Goal: Task Accomplishment & Management: Manage account settings

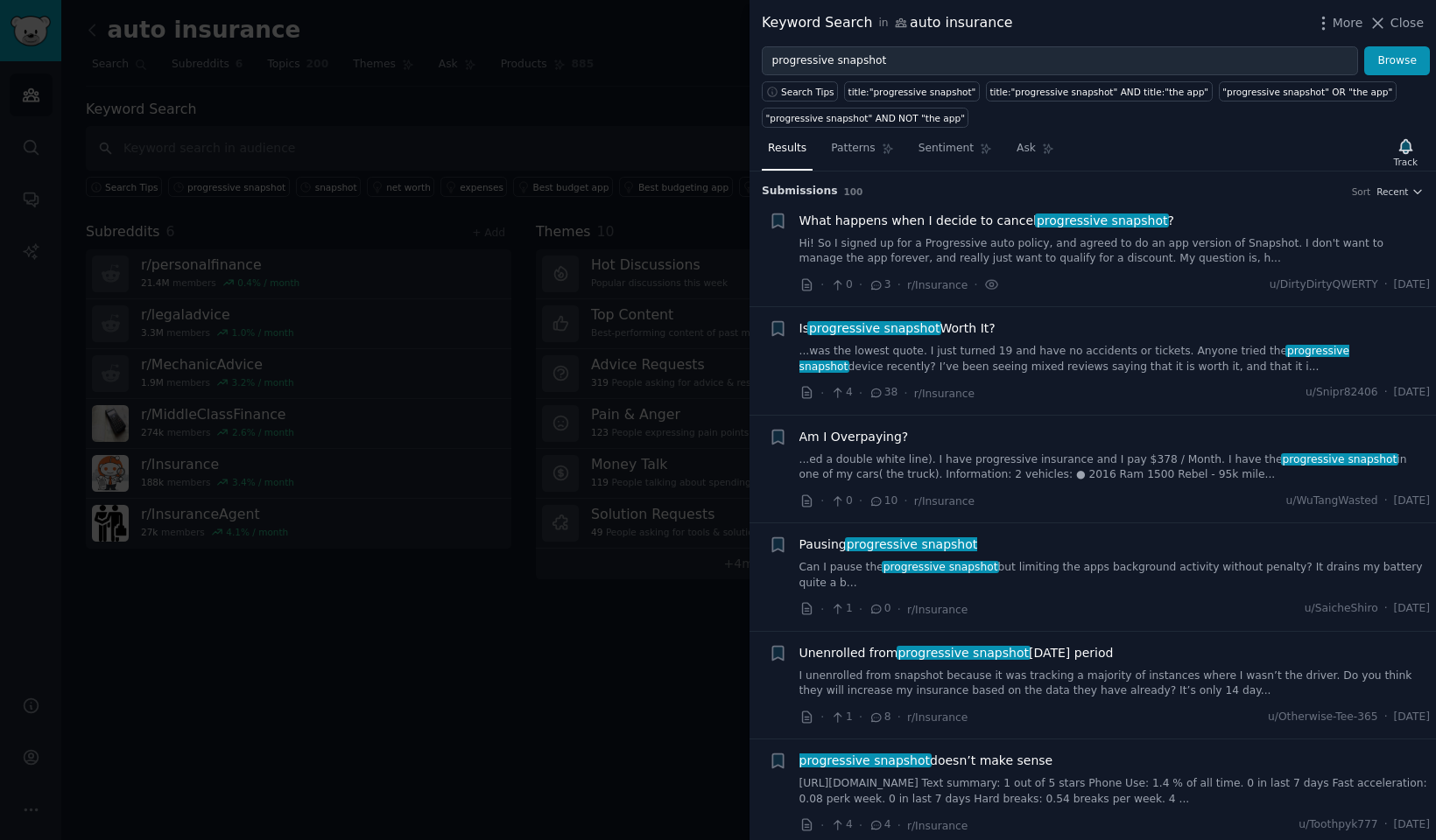
scroll to position [9989, 0]
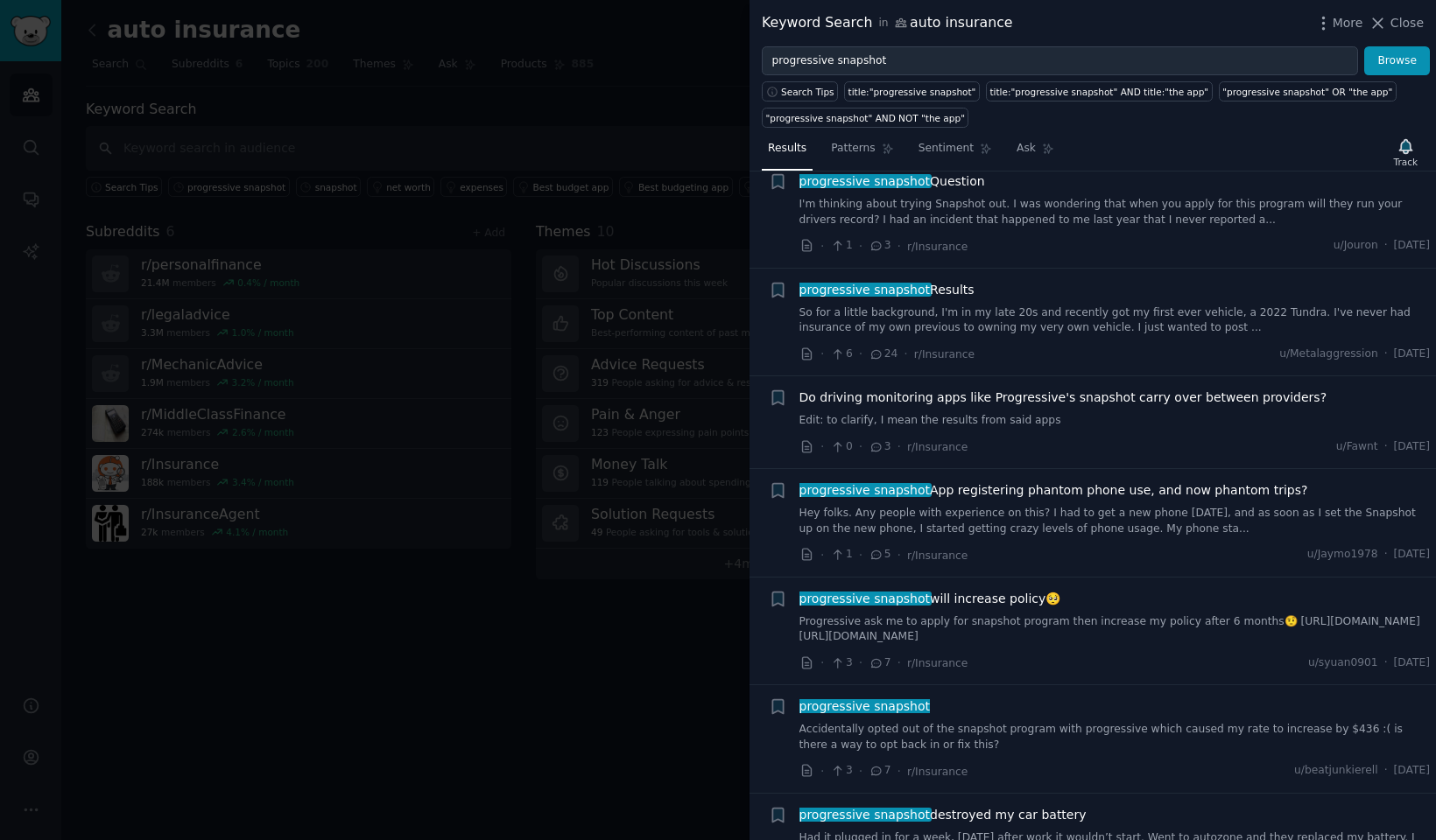
click at [670, 48] on div at bounding box center [718, 420] width 1436 height 840
click at [660, 160] on div at bounding box center [718, 420] width 1436 height 840
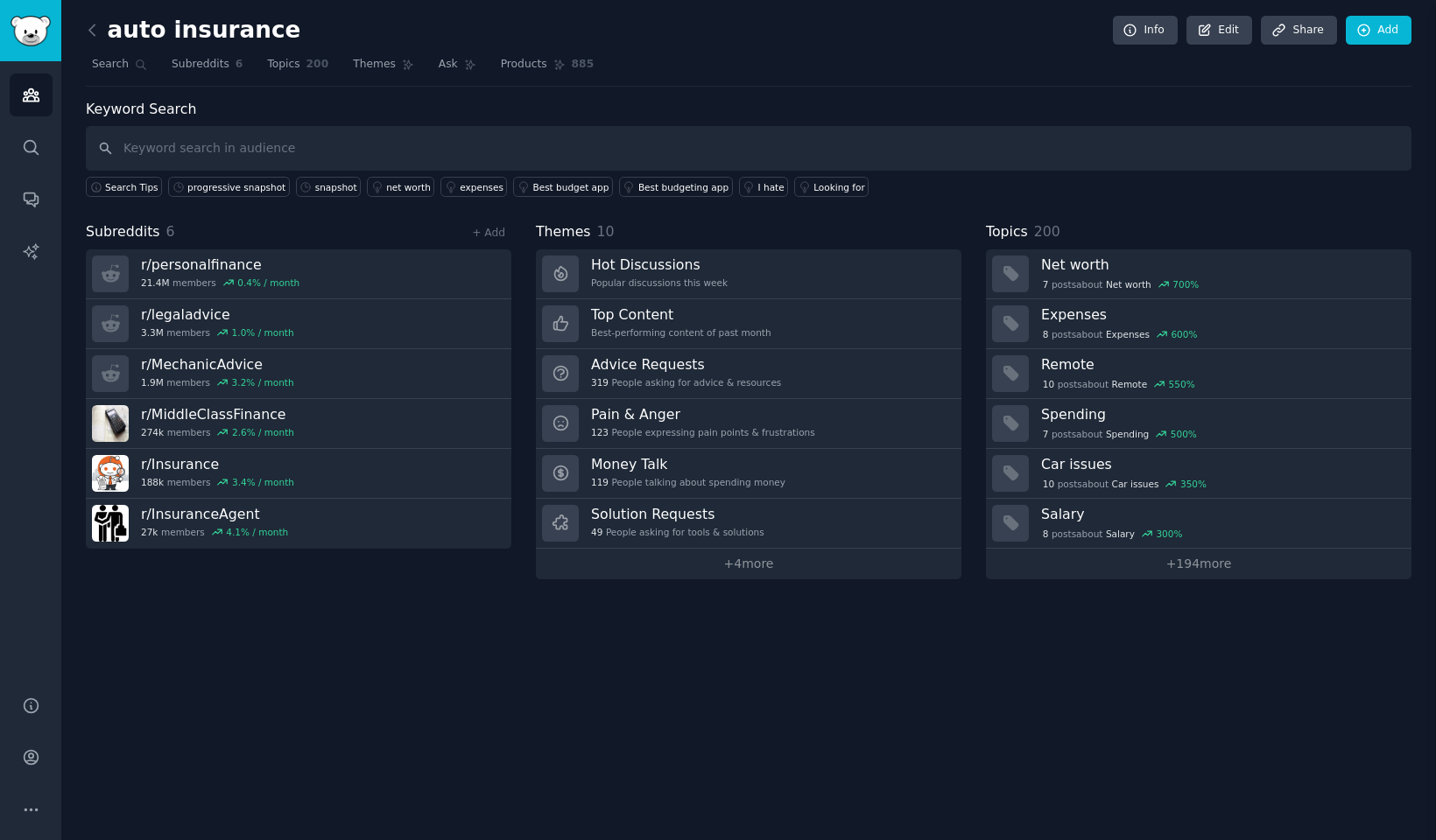
click at [1287, 35] on icon at bounding box center [1279, 30] width 16 height 16
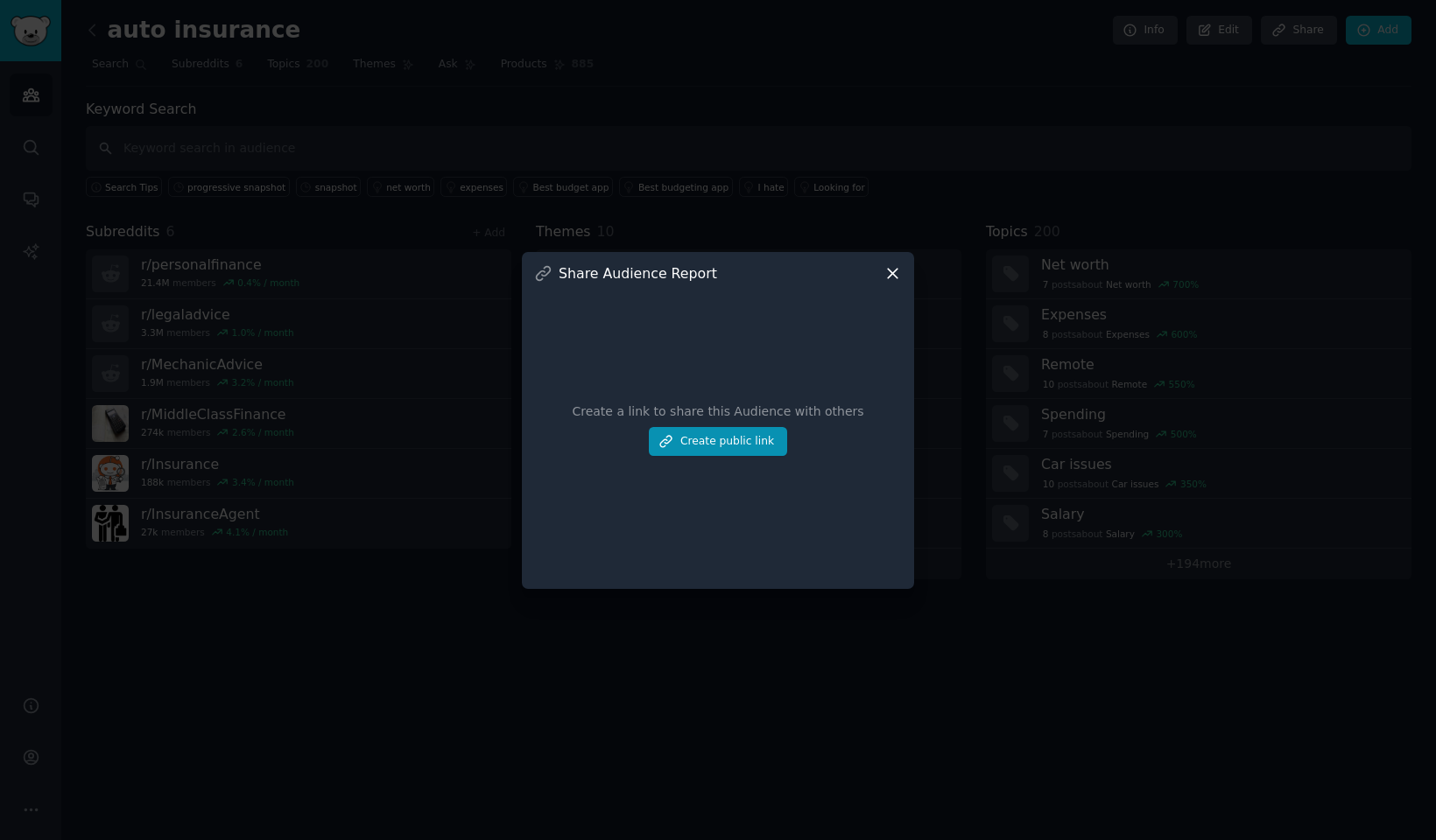
click at [890, 272] on icon at bounding box center [893, 274] width 10 height 10
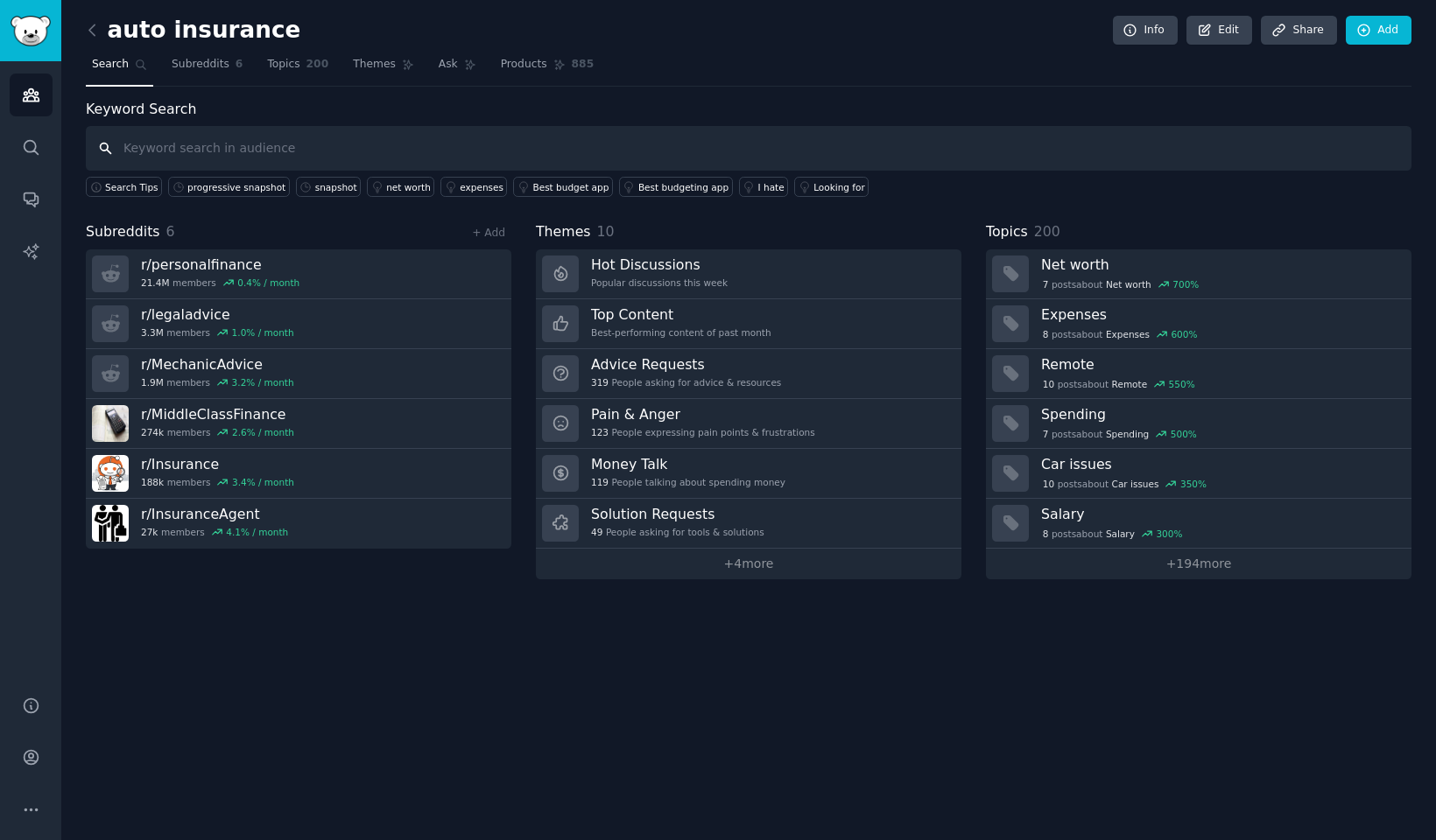
click at [169, 150] on input "text" at bounding box center [748, 147] width 1326 height 44
type input "progressive snapshot"
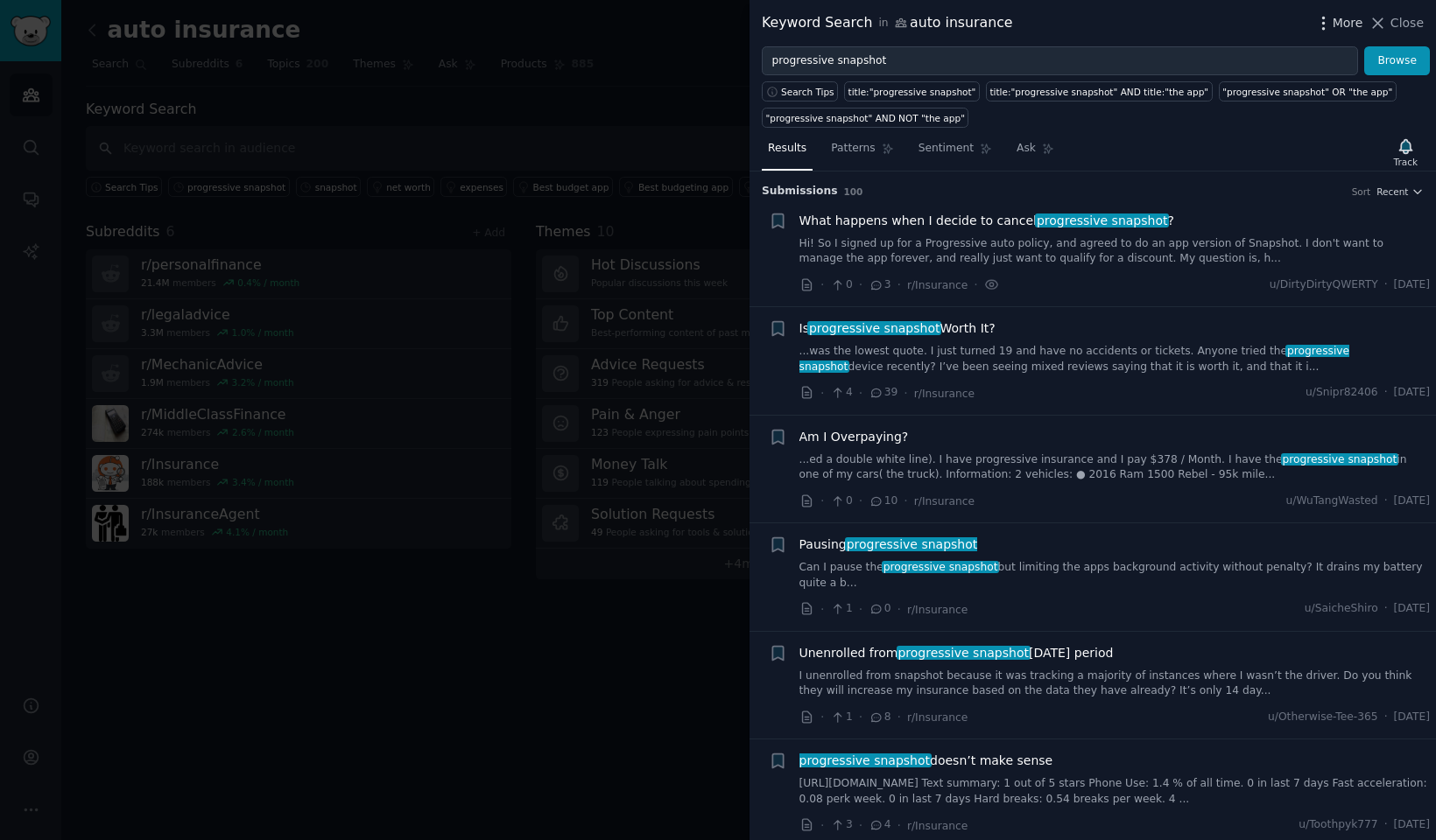
click at [1351, 14] on span "More" at bounding box center [1348, 23] width 30 height 19
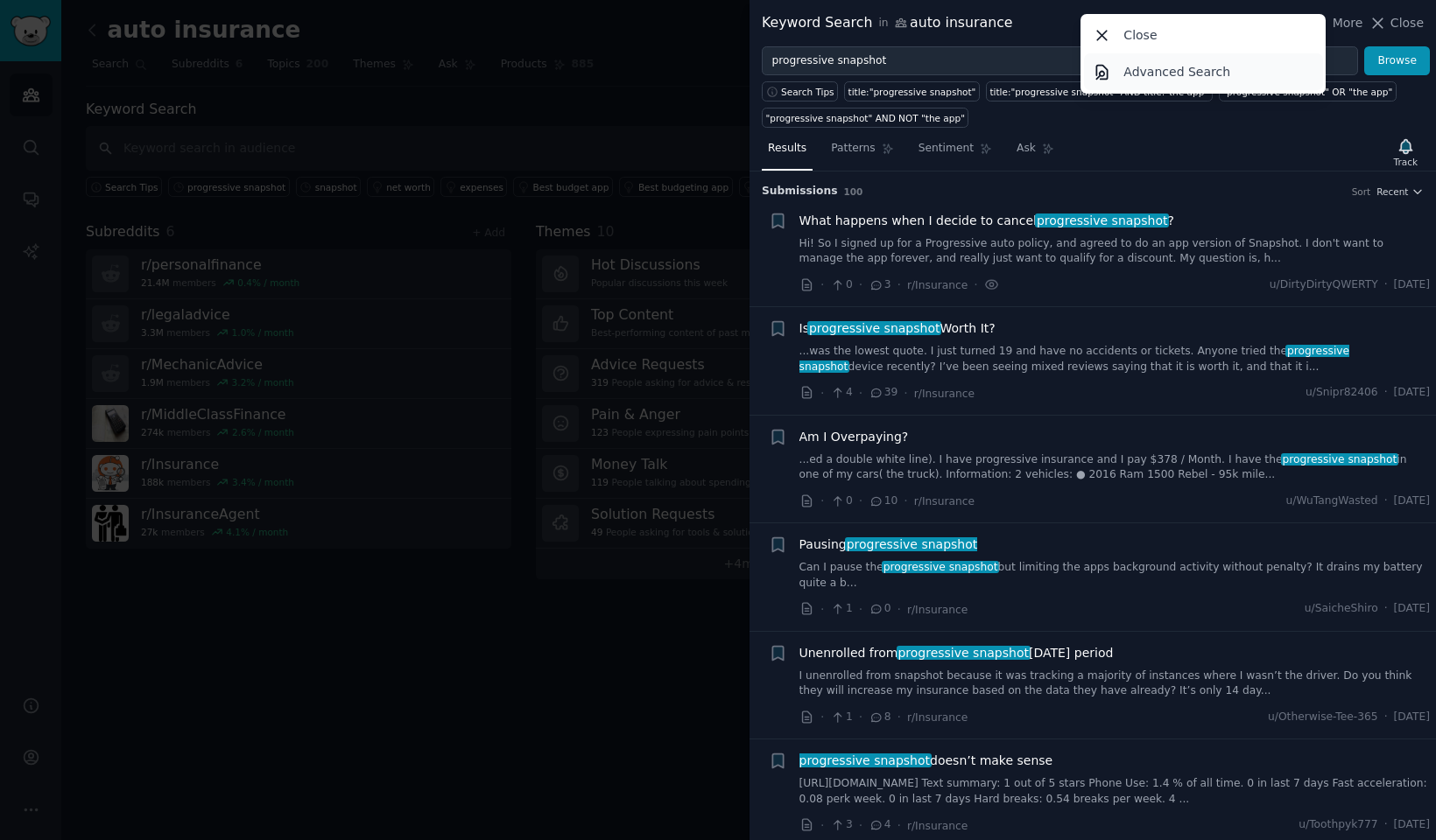
click at [1115, 67] on link "Advanced Search" at bounding box center [1203, 71] width 239 height 36
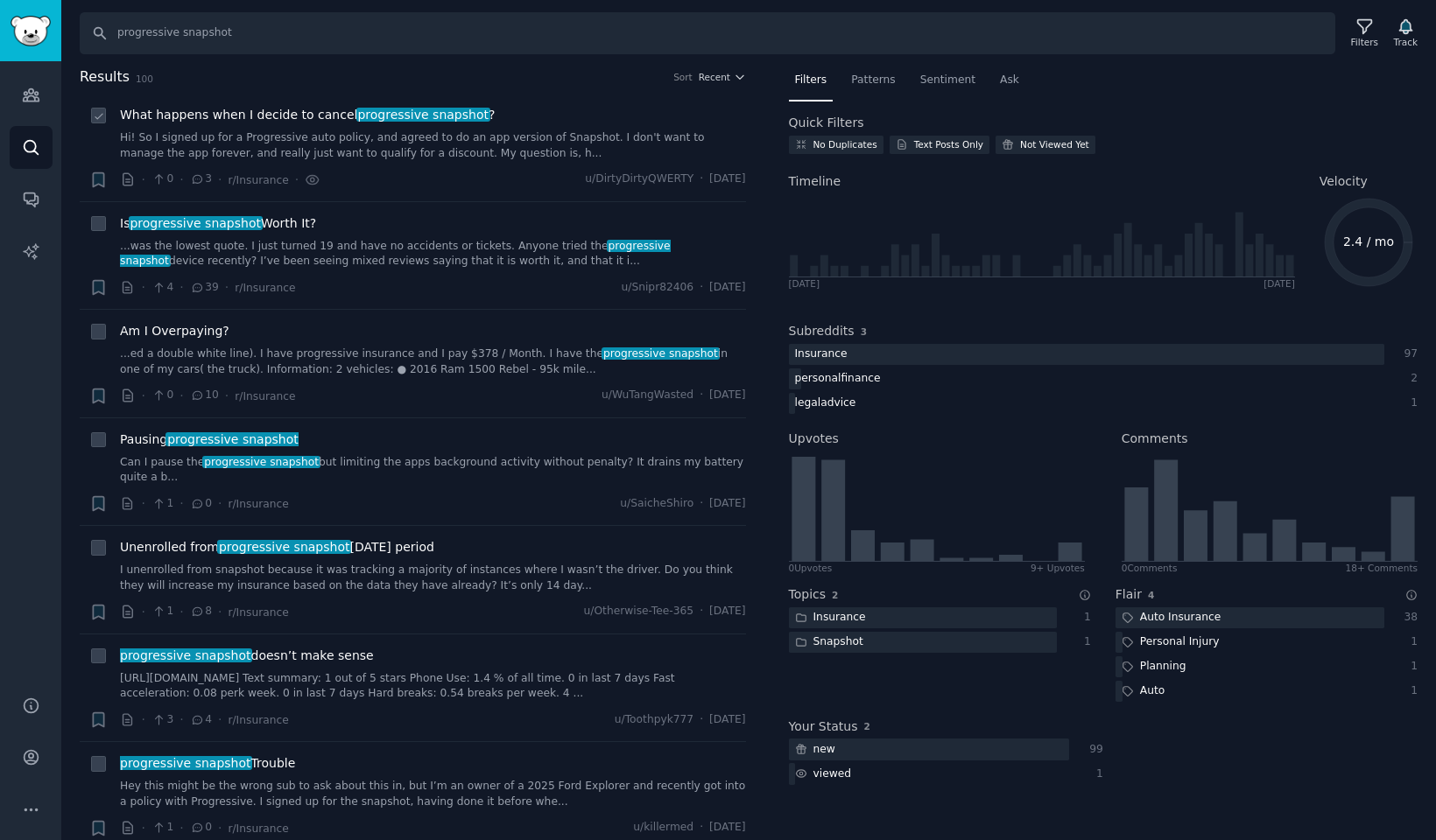
click at [94, 104] on li "+ What happens when I decide to cancel progressive snapshot ? Hi! So I signed u…" at bounding box center [412, 147] width 666 height 108
click at [18, 811] on button "More" at bounding box center [31, 811] width 43 height 43
click at [28, 705] on icon "Sidebar" at bounding box center [30, 706] width 19 height 19
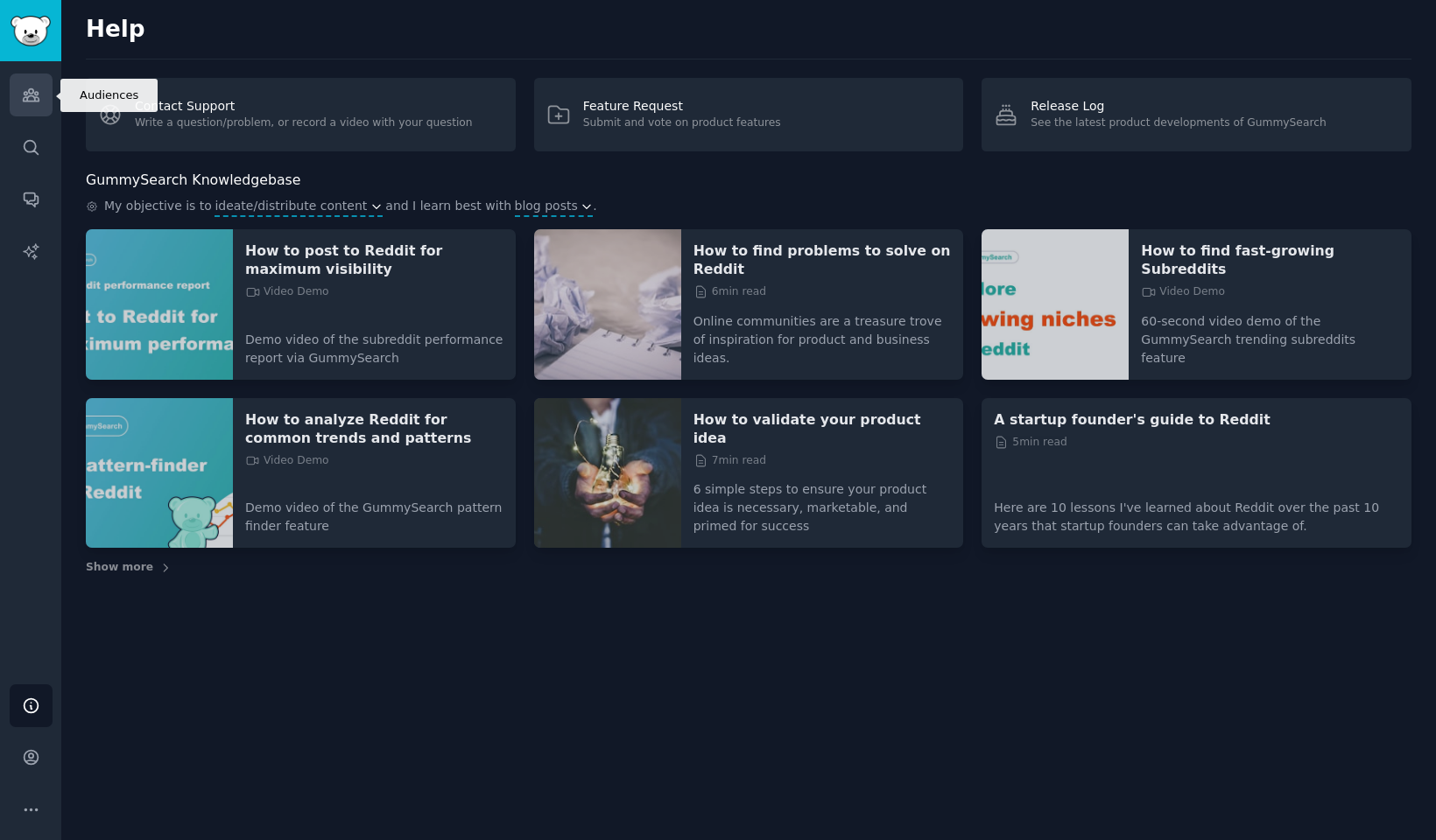
click at [33, 100] on icon "Sidebar" at bounding box center [30, 95] width 16 height 12
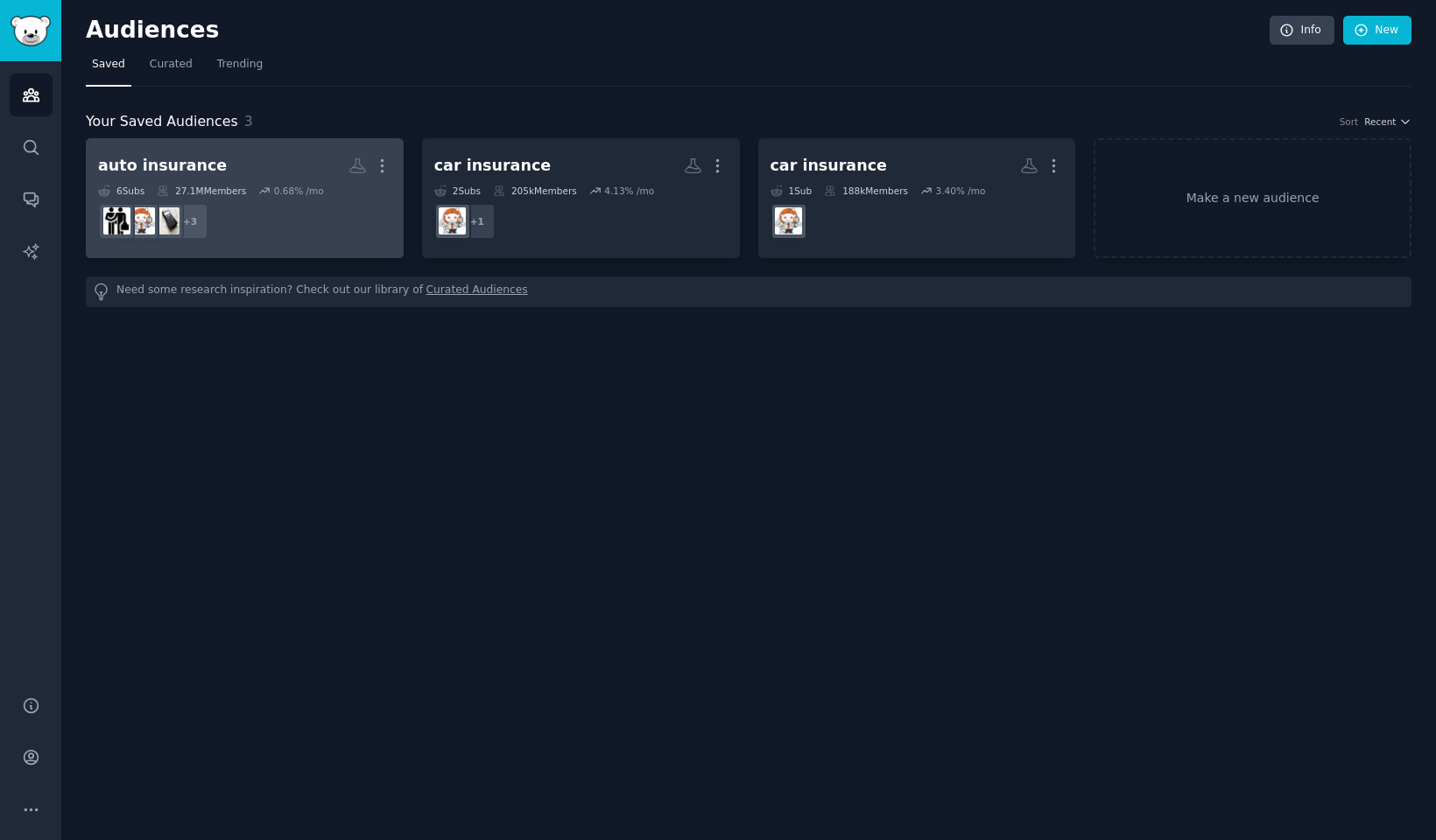
click at [258, 164] on h2 "auto insurance More" at bounding box center [244, 165] width 293 height 30
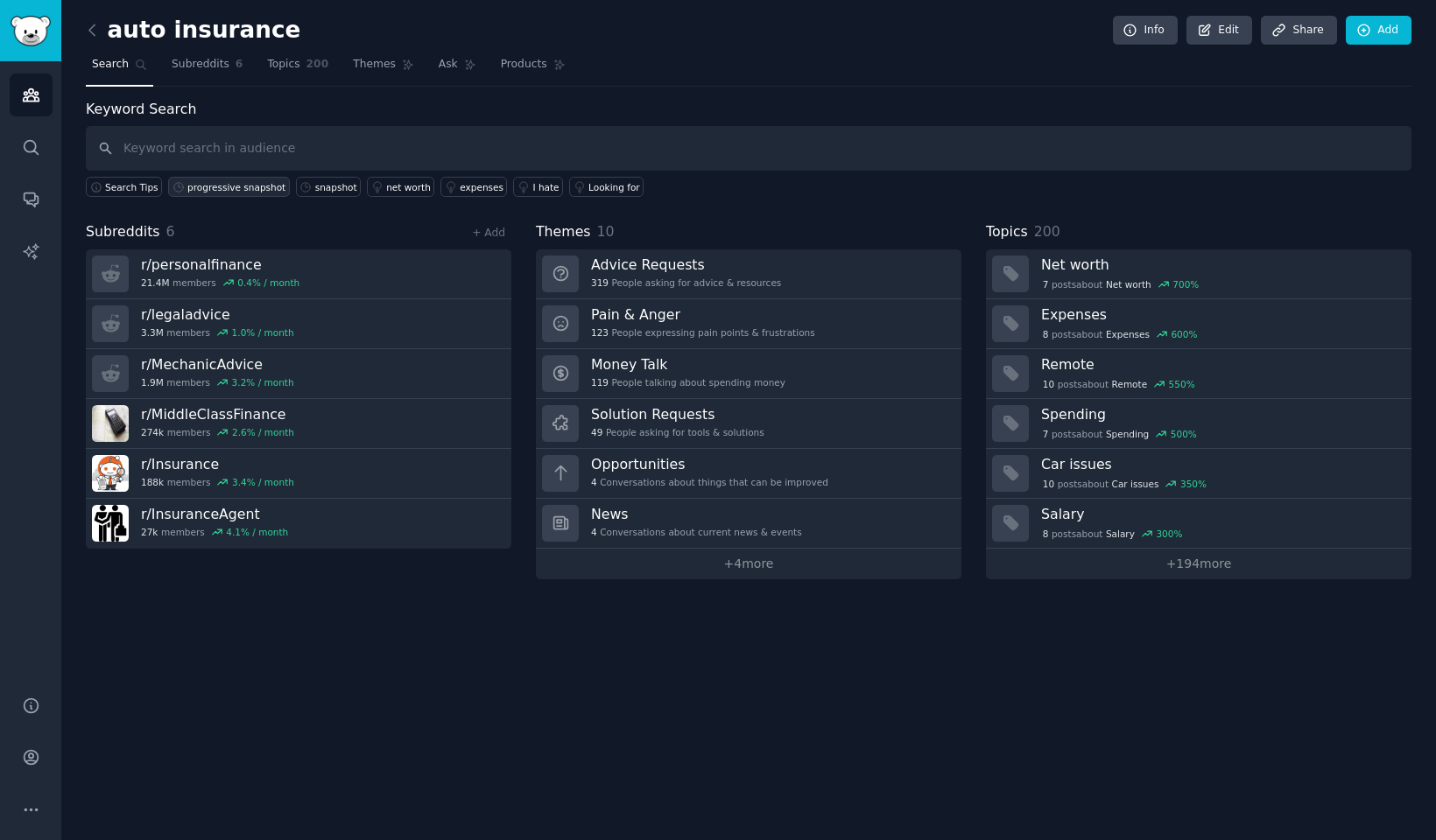
click at [244, 193] on link "progressive snapshot" at bounding box center [229, 186] width 122 height 21
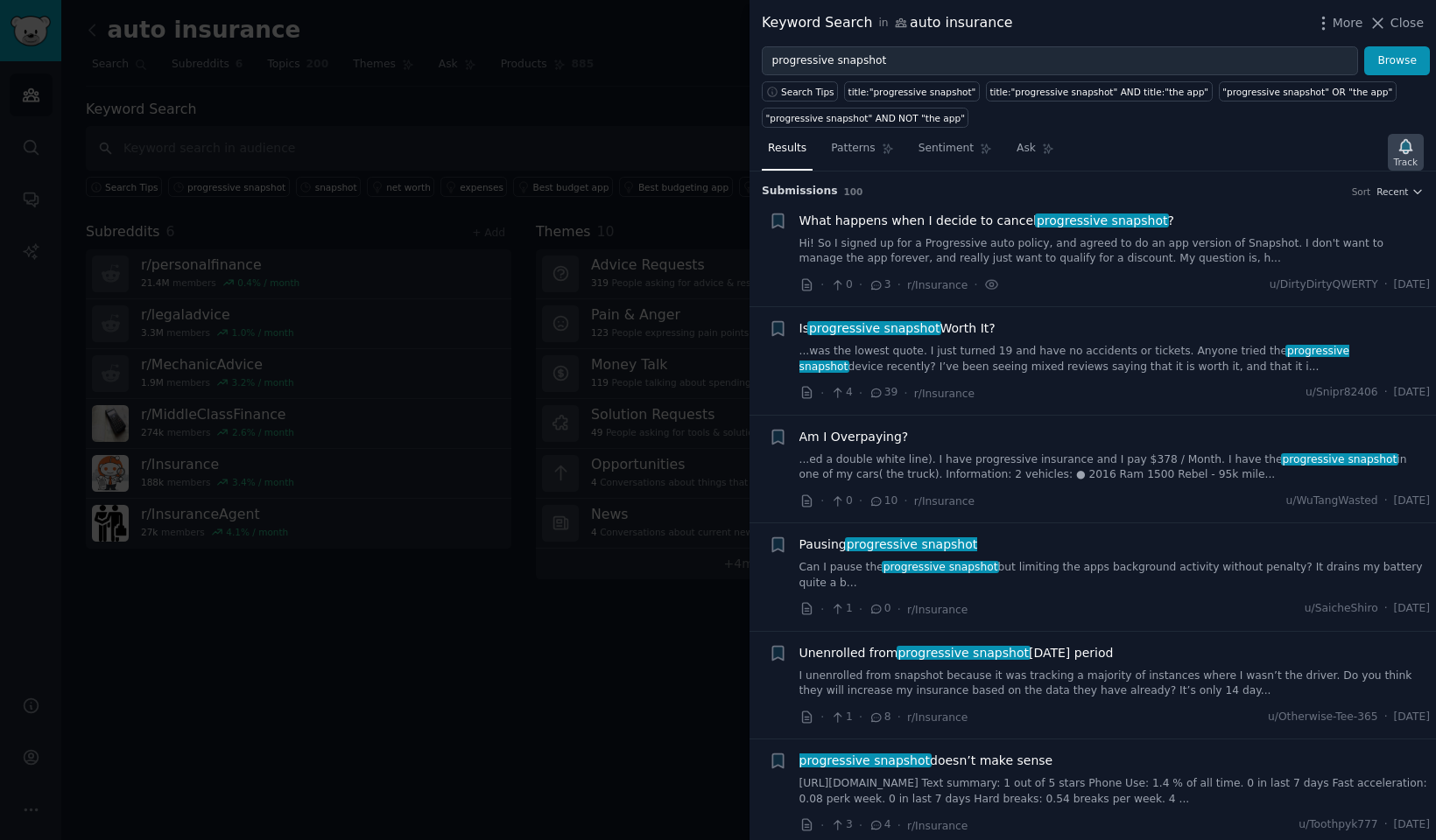
click at [1410, 151] on icon "button" at bounding box center [1406, 146] width 19 height 19
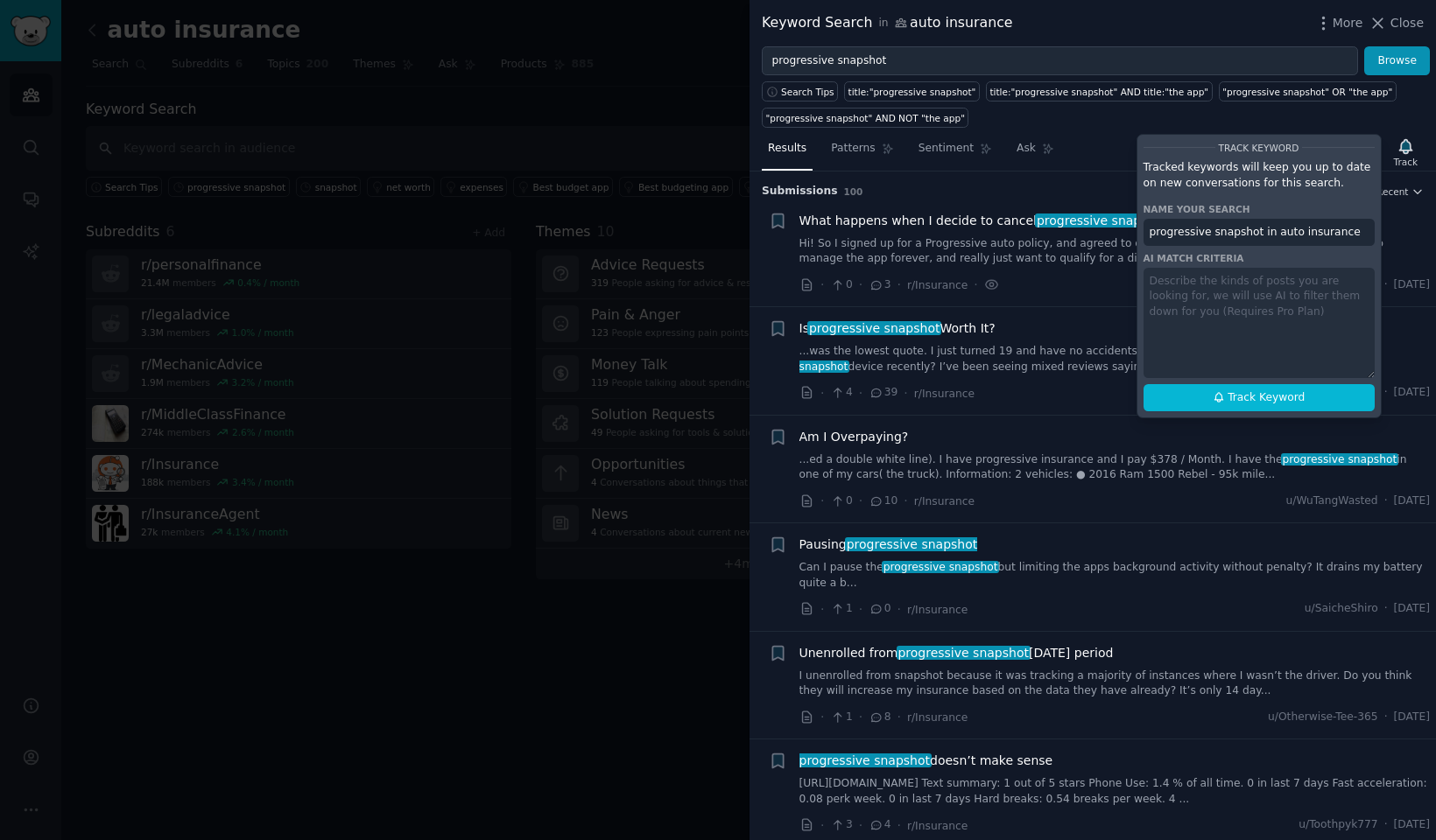
click at [1108, 129] on div "Results Patterns Sentiment Ask Track Track Keyword Tracked keywords will keep y…" at bounding box center [1092, 484] width 686 height 712
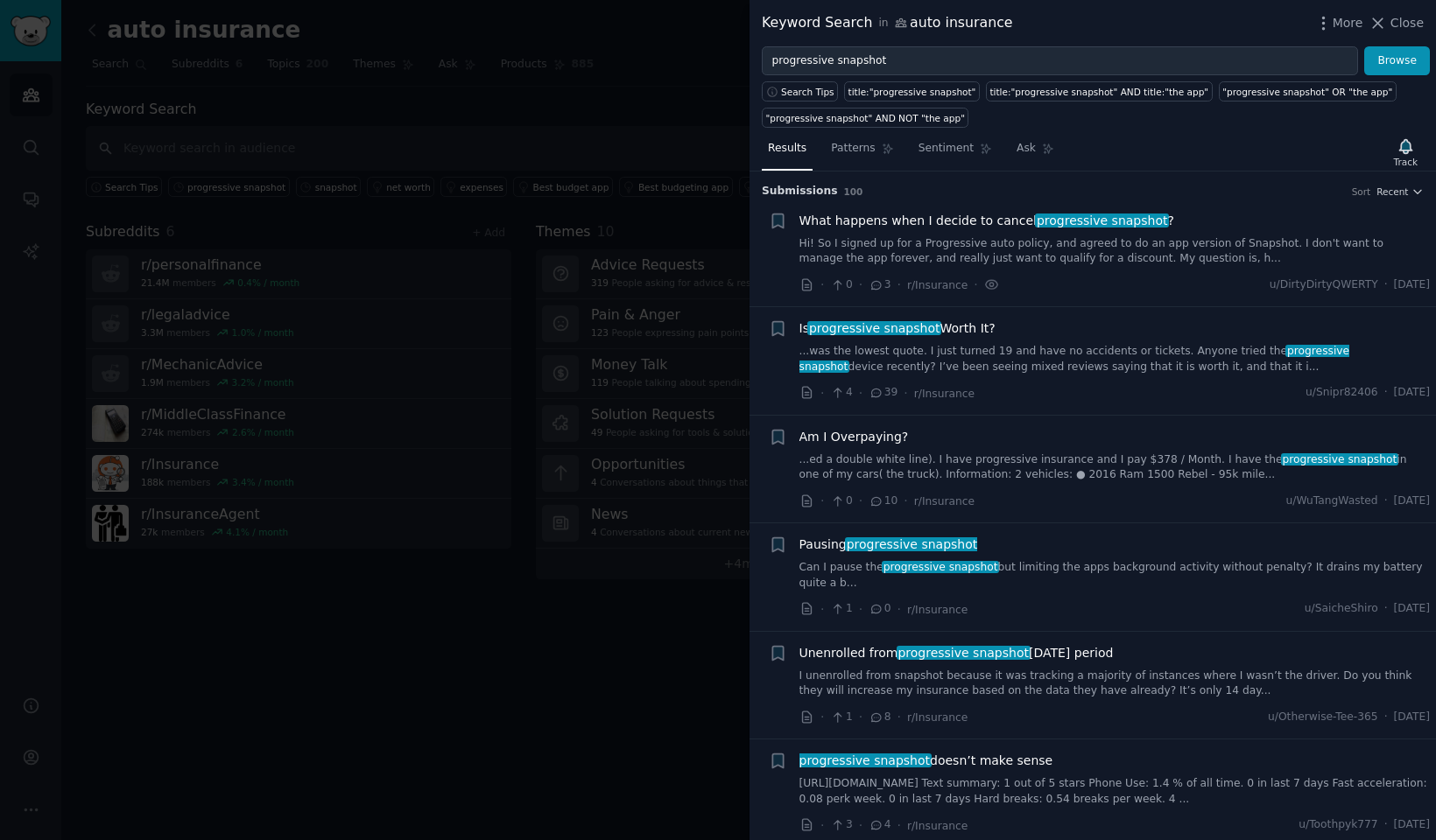
click at [791, 4] on div "Keyword Search in auto insurance More Close" at bounding box center [1092, 23] width 686 height 46
click at [1395, 26] on span "Close" at bounding box center [1408, 23] width 33 height 19
click at [1395, 26] on link "Add" at bounding box center [1378, 30] width 66 height 29
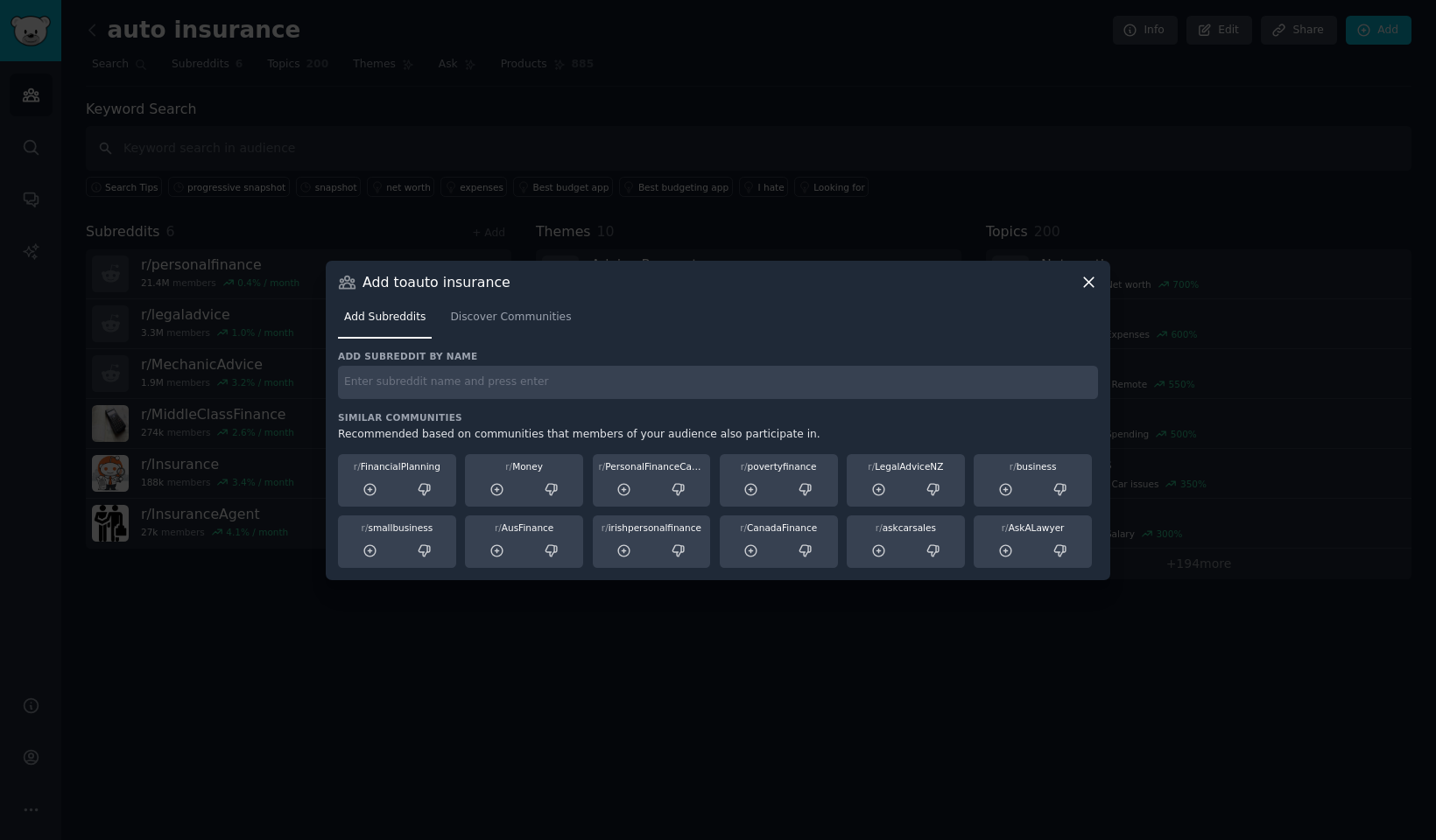
click at [1090, 278] on icon at bounding box center [1089, 282] width 19 height 19
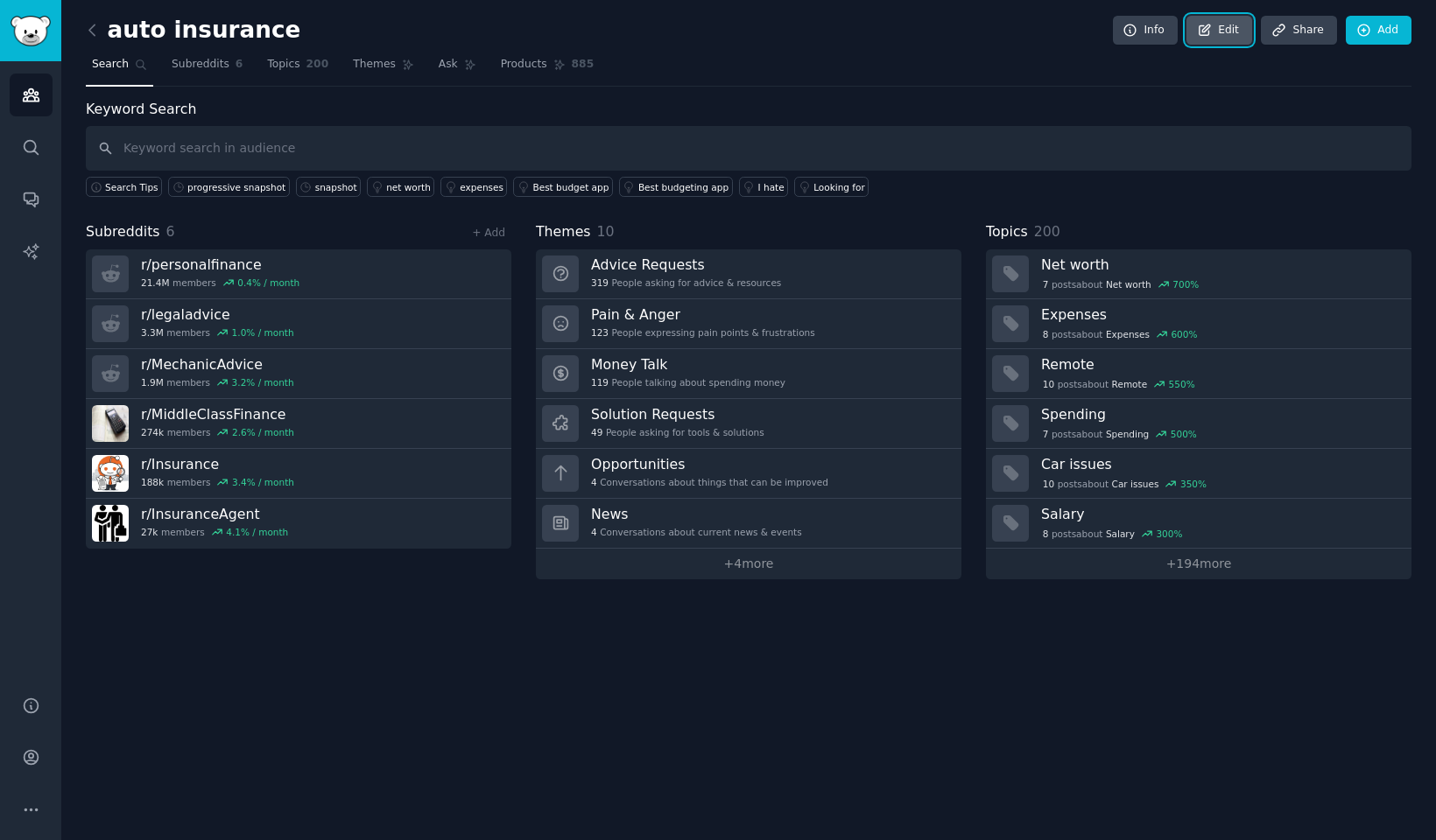
click at [1233, 34] on link "Edit" at bounding box center [1219, 30] width 66 height 29
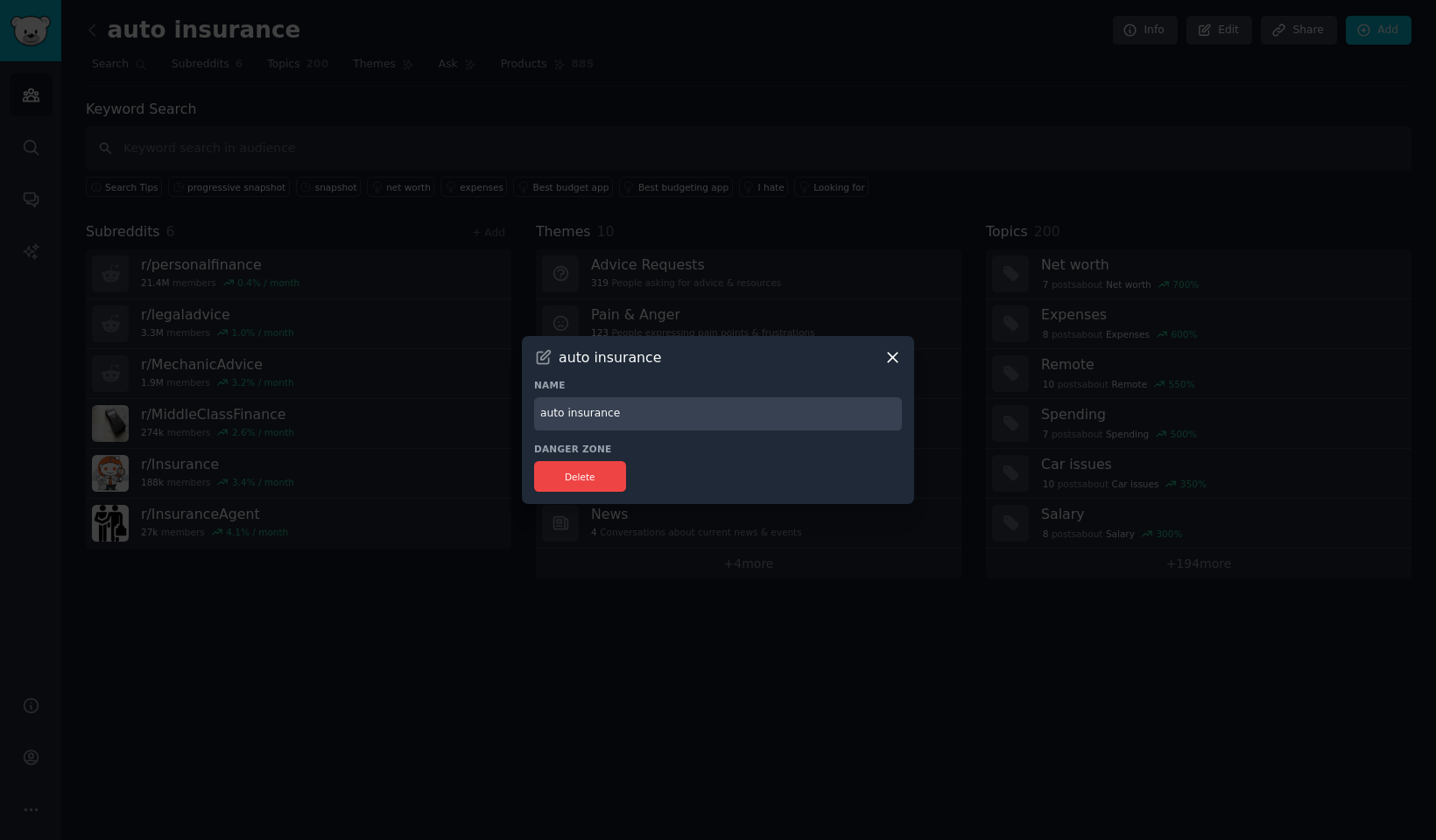
click at [893, 357] on icon at bounding box center [892, 357] width 19 height 19
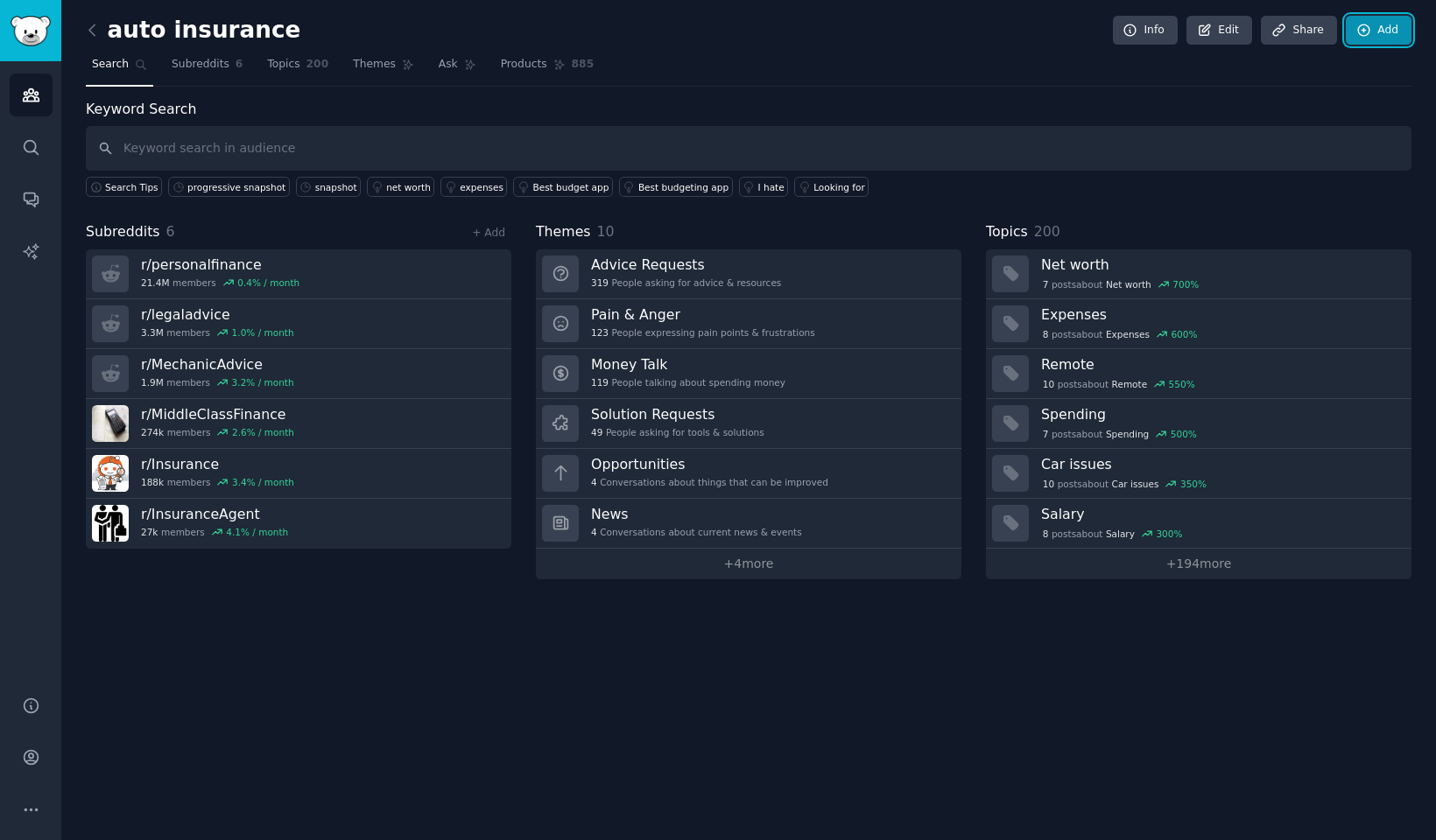
click at [1373, 28] on link "Add" at bounding box center [1378, 30] width 66 height 29
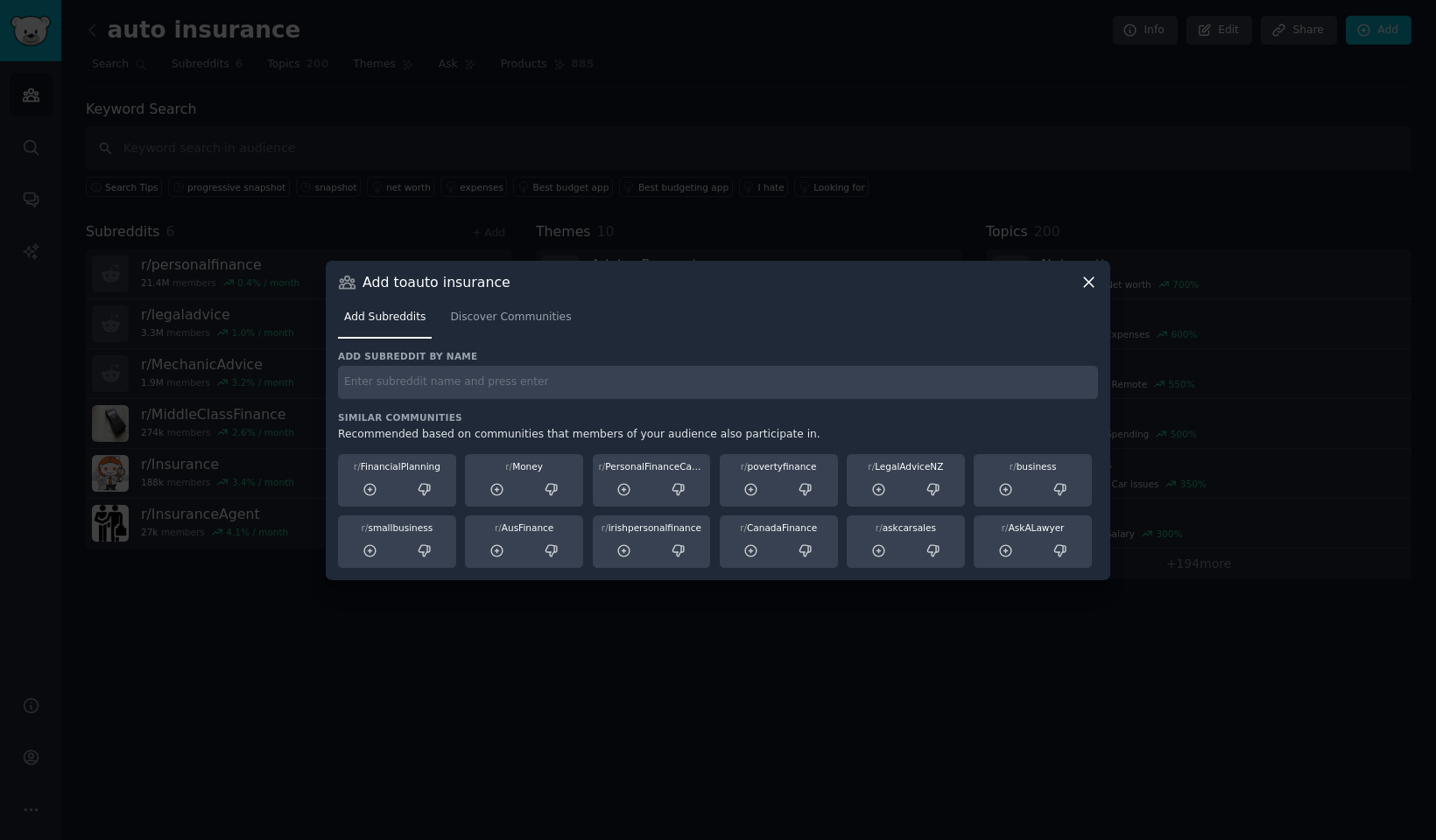
click at [1090, 285] on icon at bounding box center [1089, 282] width 19 height 19
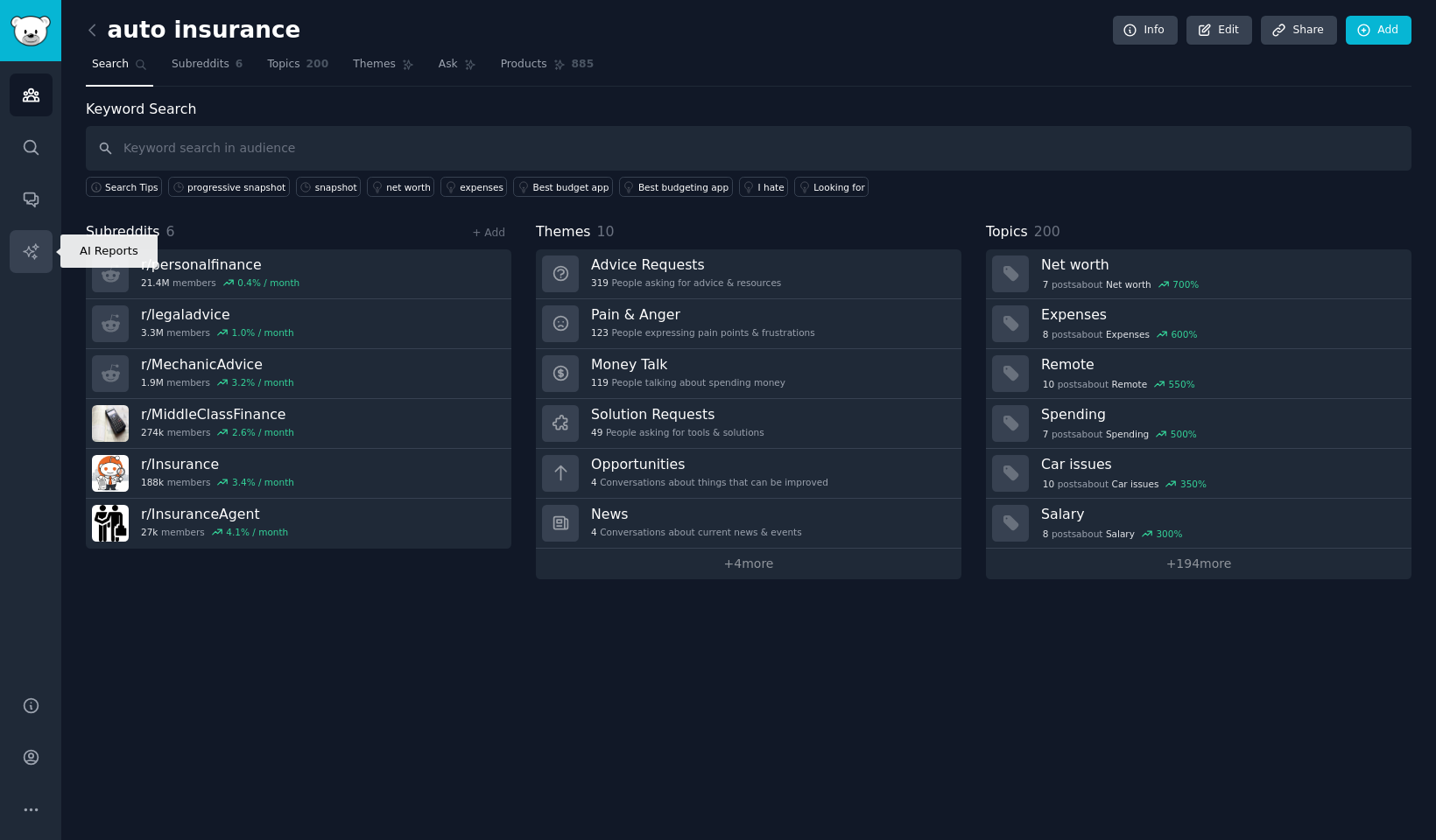
click at [27, 246] on icon "Sidebar" at bounding box center [30, 251] width 19 height 19
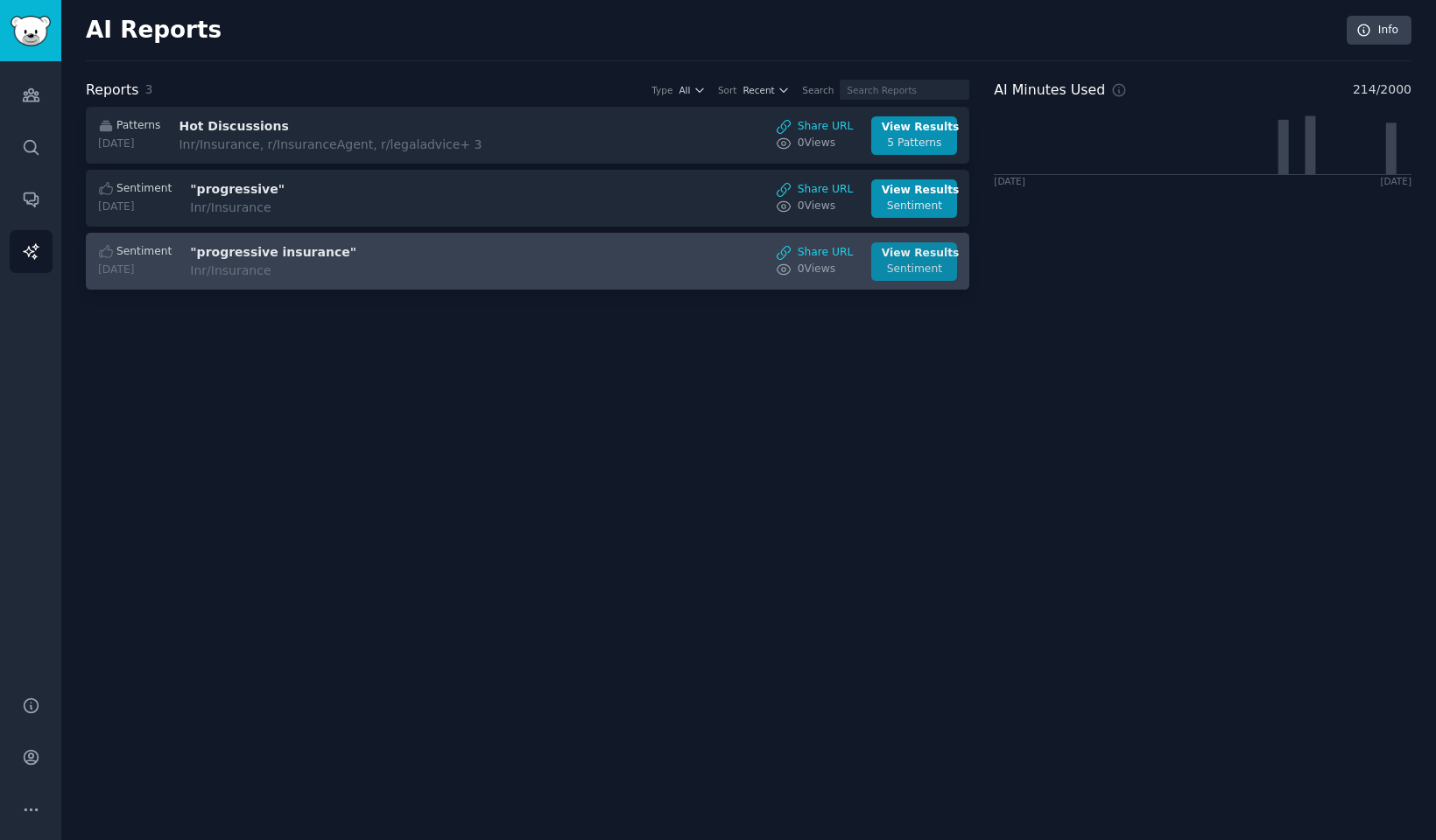
click at [913, 251] on div "View Results" at bounding box center [914, 254] width 66 height 16
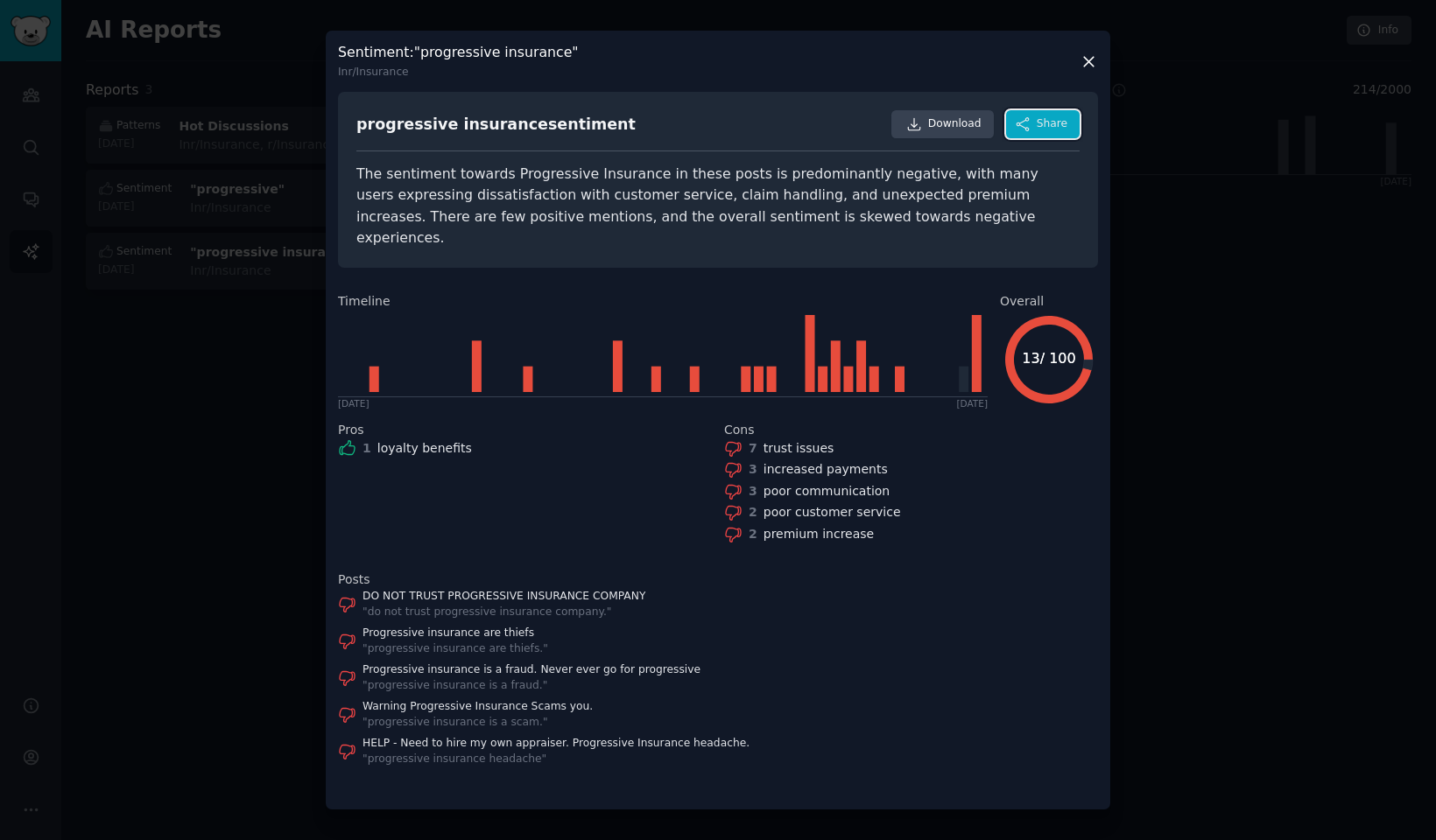
click at [1059, 132] on span "Share" at bounding box center [1051, 125] width 30 height 16
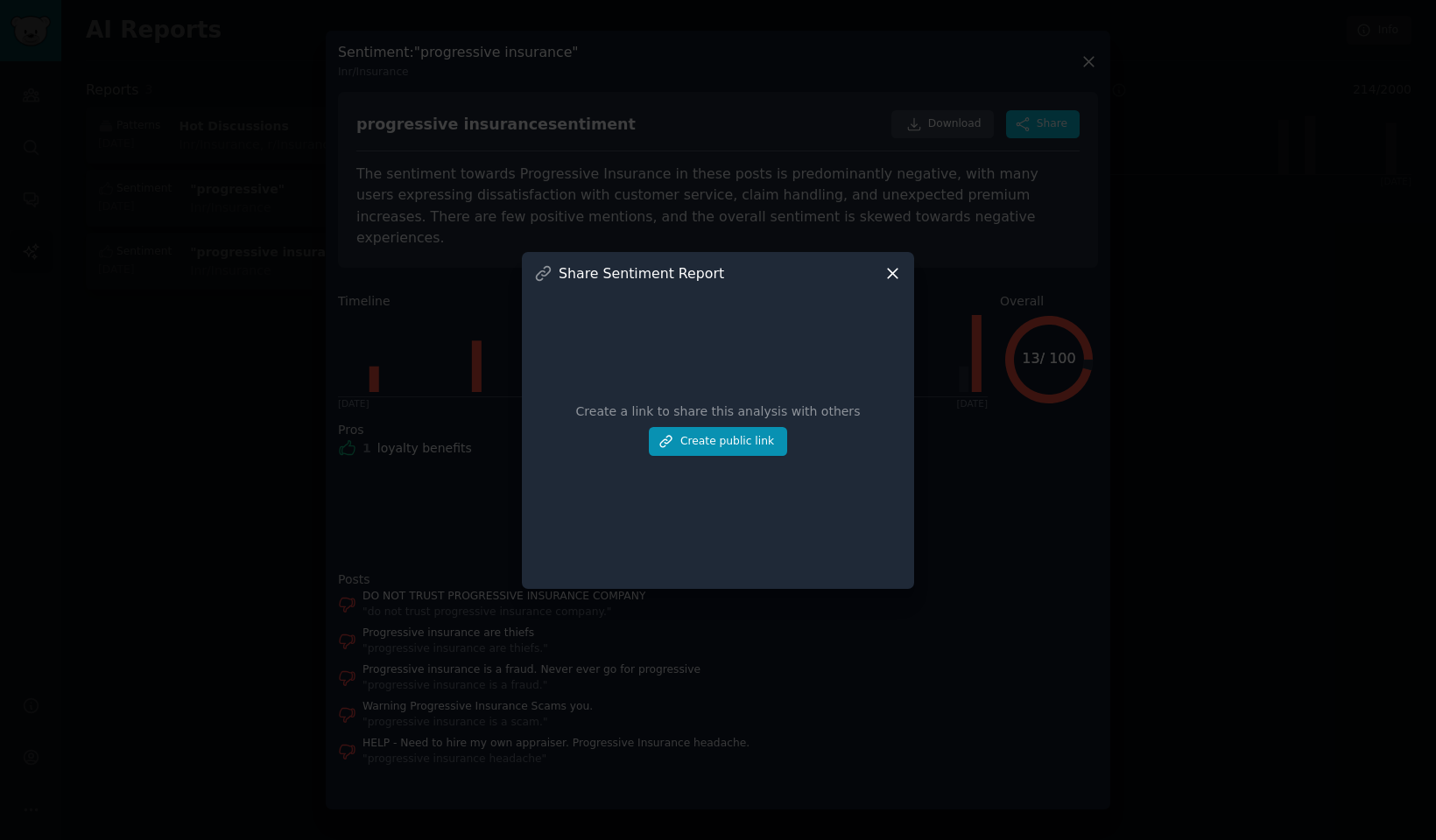
click at [890, 267] on icon at bounding box center [892, 273] width 19 height 19
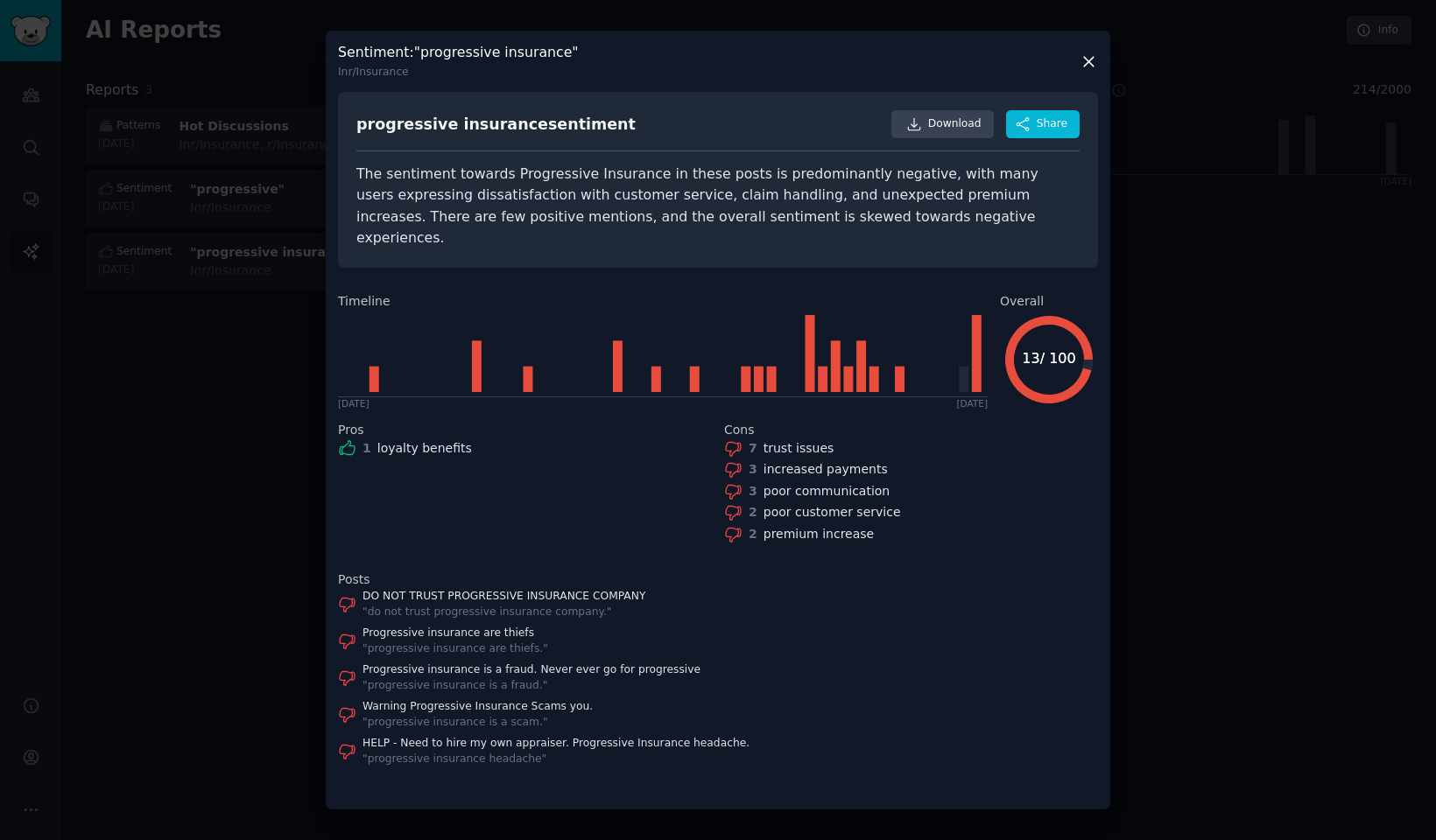
click at [1093, 71] on icon at bounding box center [1089, 62] width 19 height 19
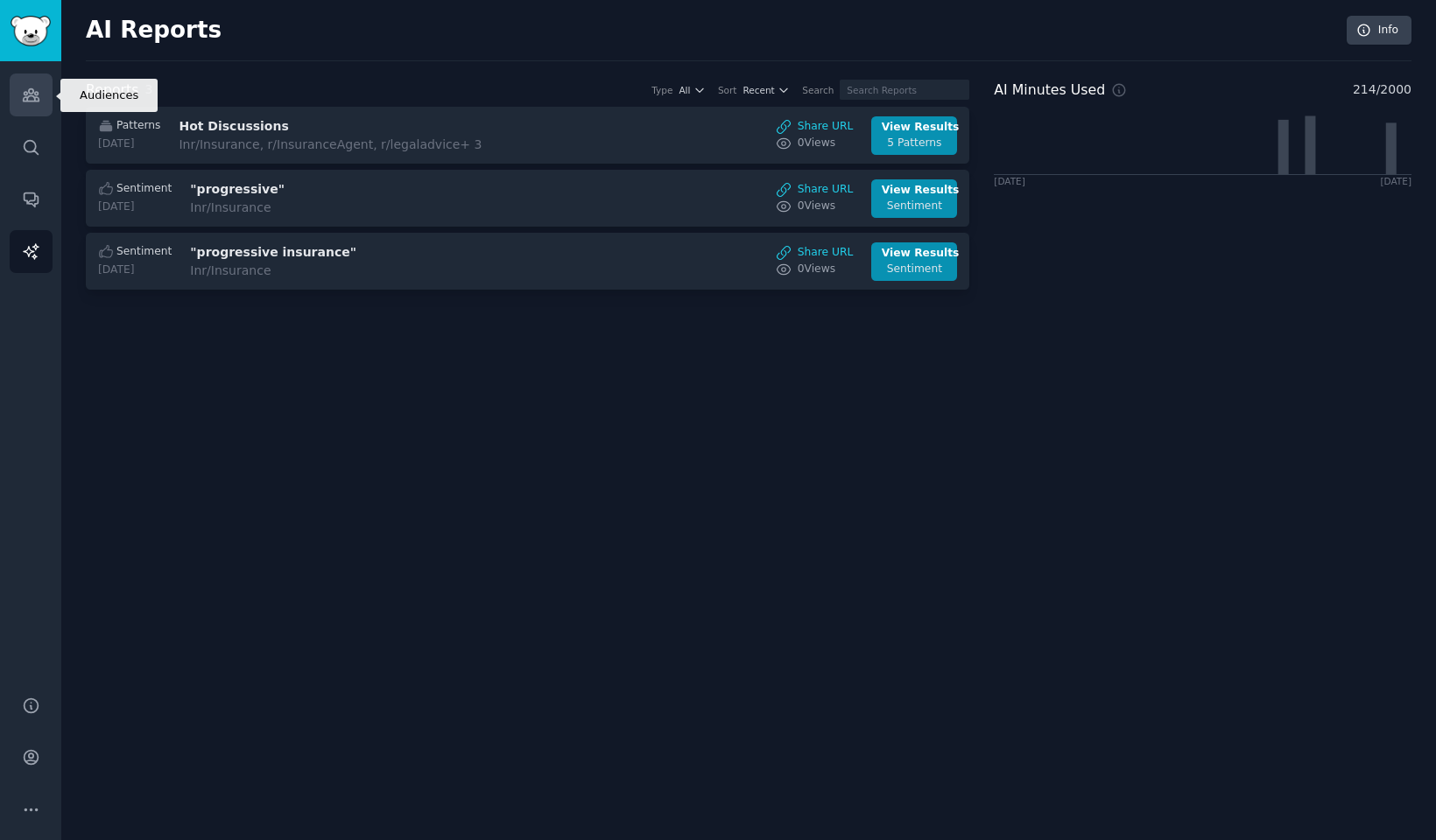
click at [36, 95] on icon "Sidebar" at bounding box center [30, 94] width 19 height 19
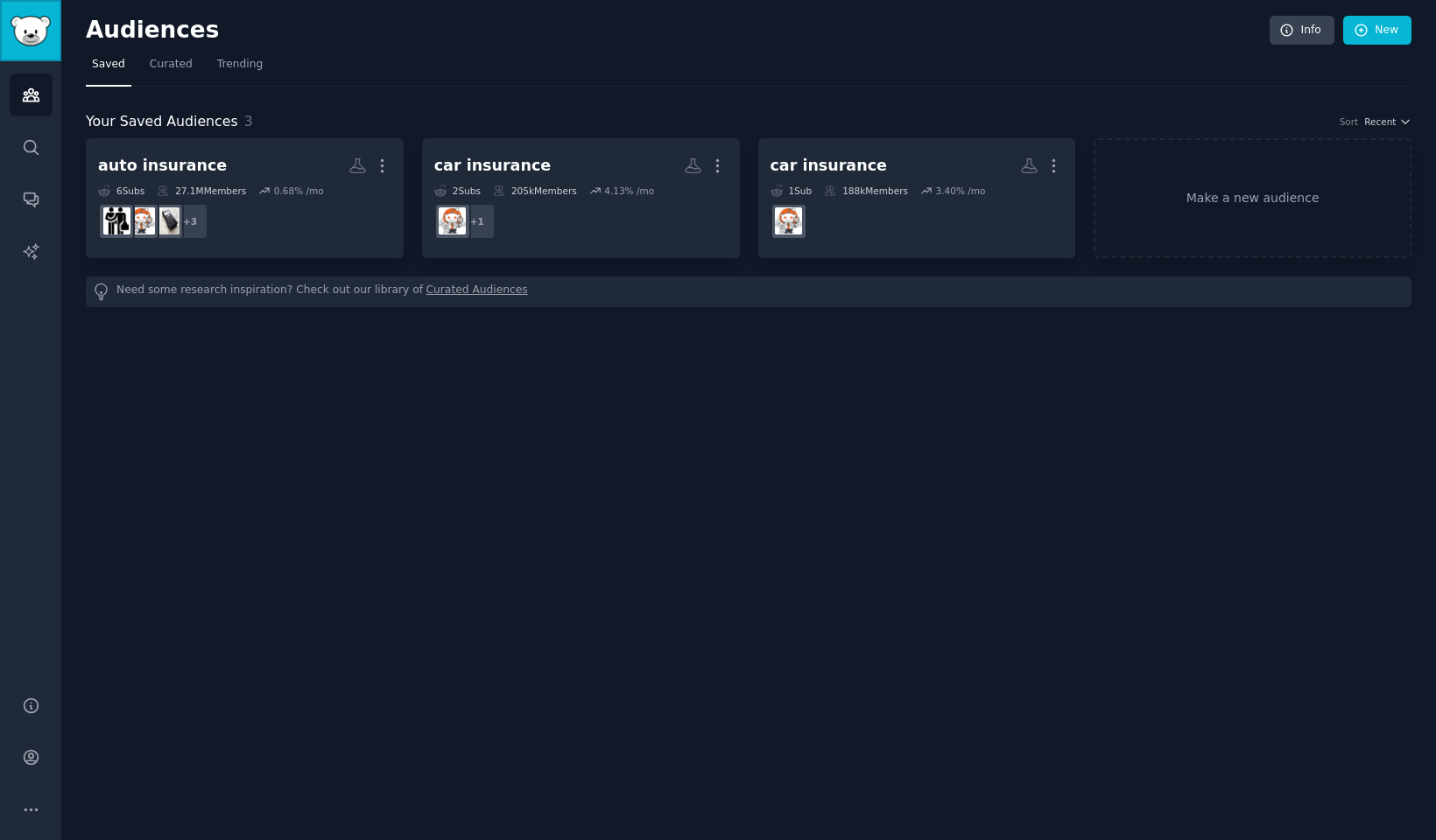
click at [25, 36] on img "Sidebar" at bounding box center [30, 30] width 40 height 30
click at [1212, 190] on link "Make a new audience" at bounding box center [1252, 198] width 318 height 120
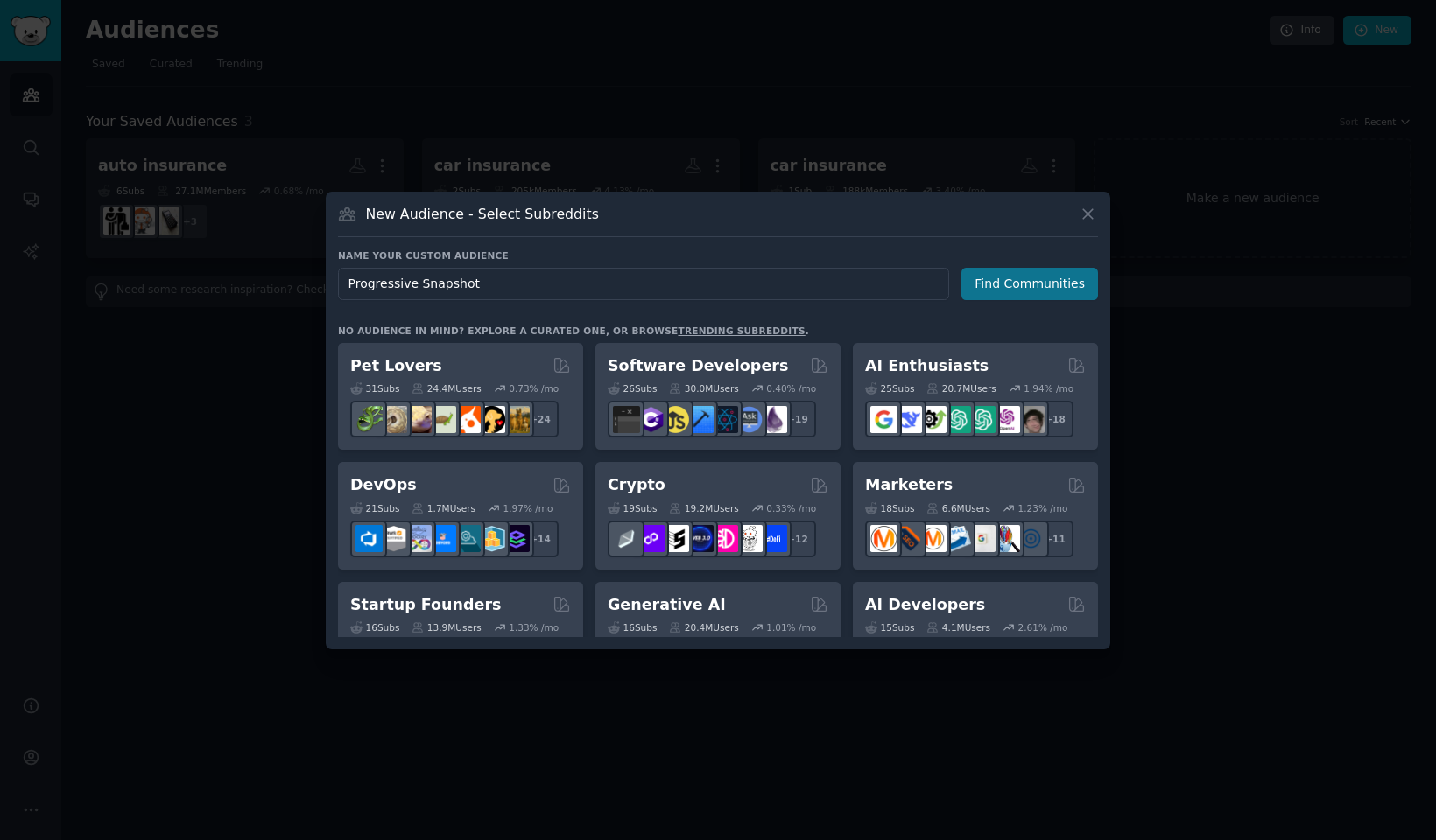
type input "Progressive Snapshot"
click at [1041, 281] on button "Find Communities" at bounding box center [1029, 284] width 136 height 32
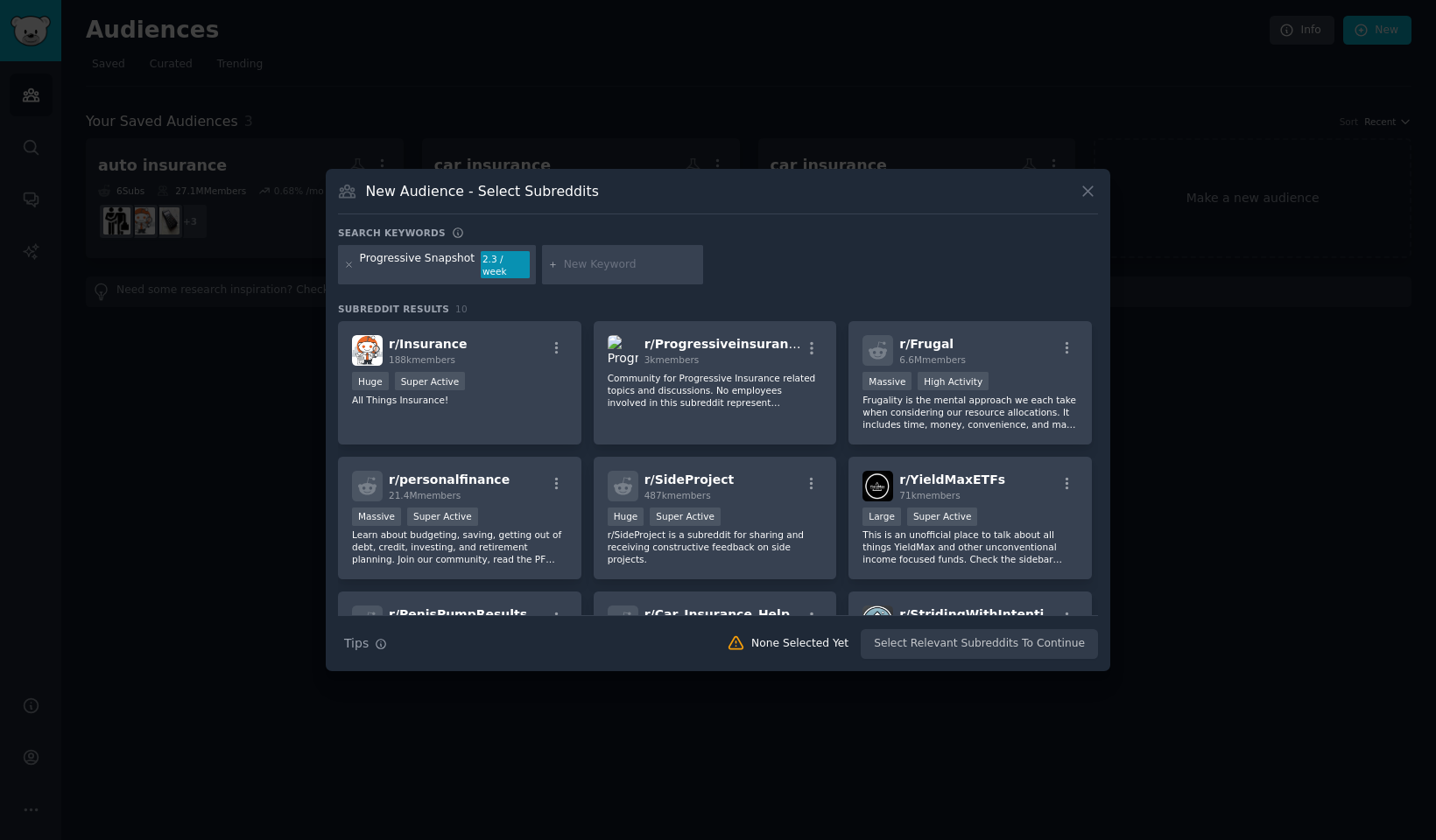
click at [885, 185] on div "New Audience - Select Subreddits Search keywords Progressive Snapshot 2.3 / wee…" at bounding box center [718, 420] width 784 height 503
click at [623, 264] on input "text" at bounding box center [630, 265] width 133 height 16
click at [427, 270] on div "Progressive Snapshot" at bounding box center [418, 265] width 116 height 28
click at [417, 372] on div ">= 95th percentile for submissions / day Huge Super Active" at bounding box center [459, 383] width 215 height 22
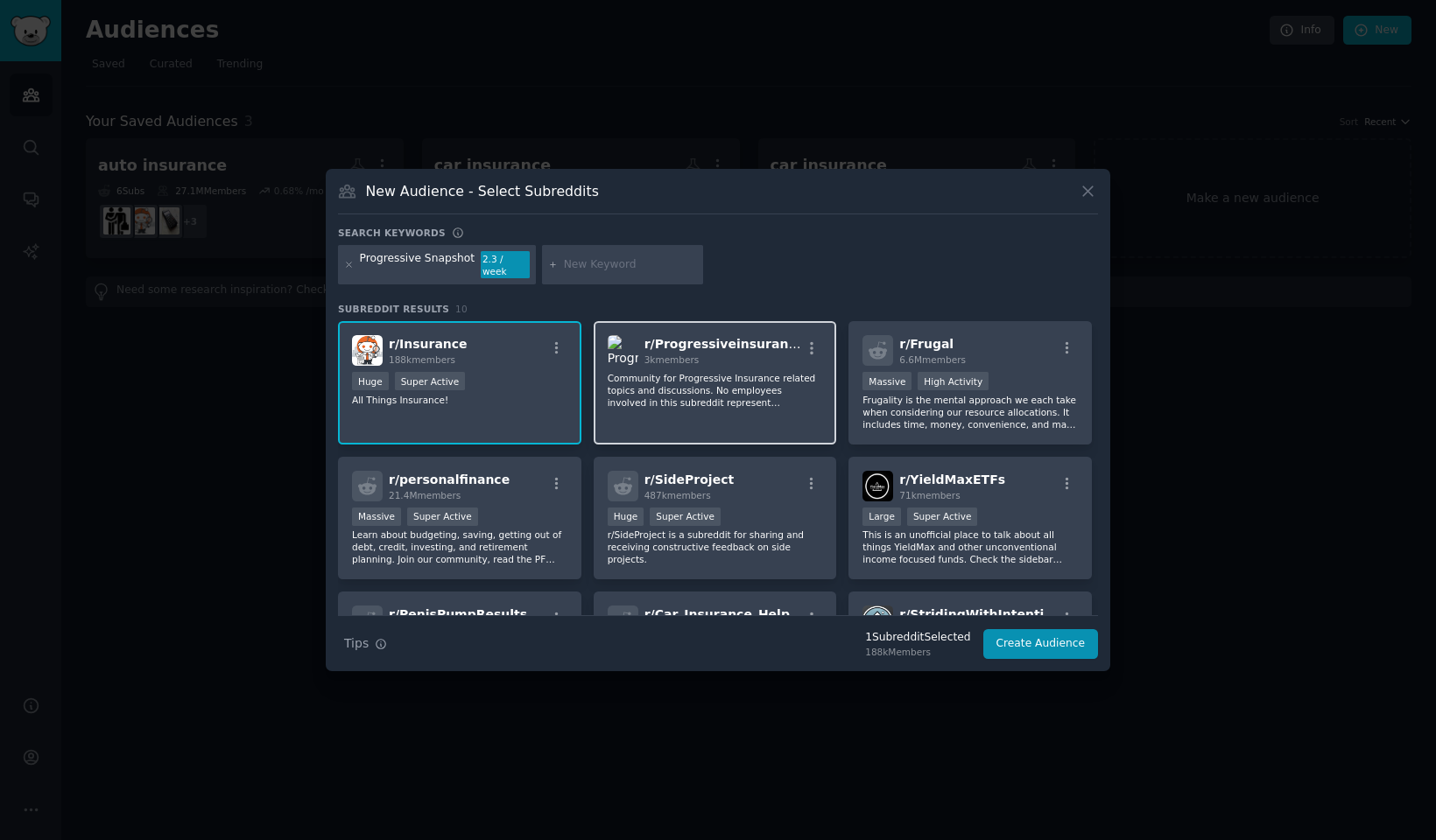
click at [702, 375] on p "Community for Progressive Insurance related topics and discussions. No employee…" at bounding box center [715, 390] width 215 height 36
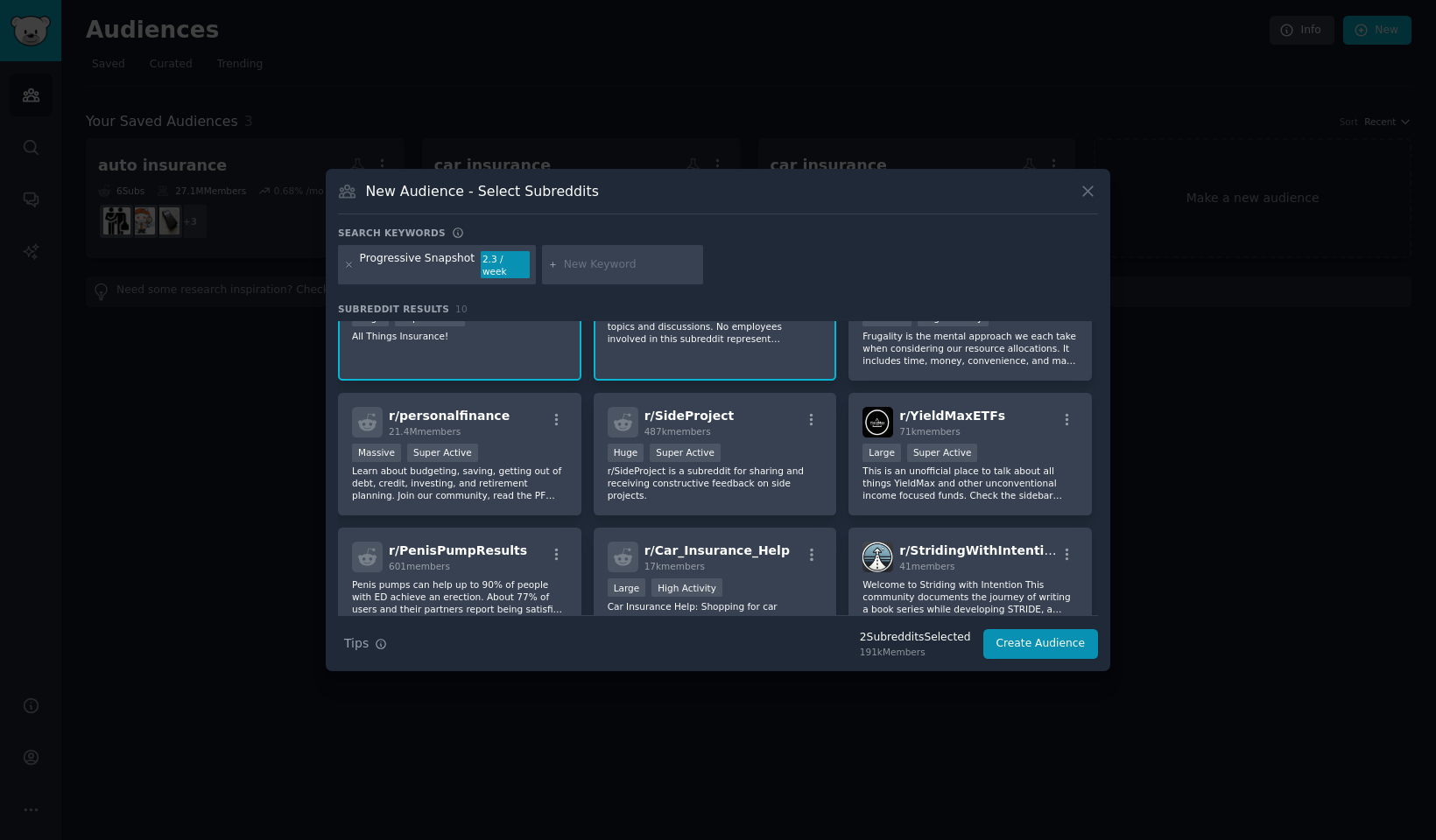
scroll to position [65, 0]
click at [904, 369] on div "r/ Frugal 6.6M members Massive High Activity Frugality is the mental approach w…" at bounding box center [970, 318] width 243 height 124
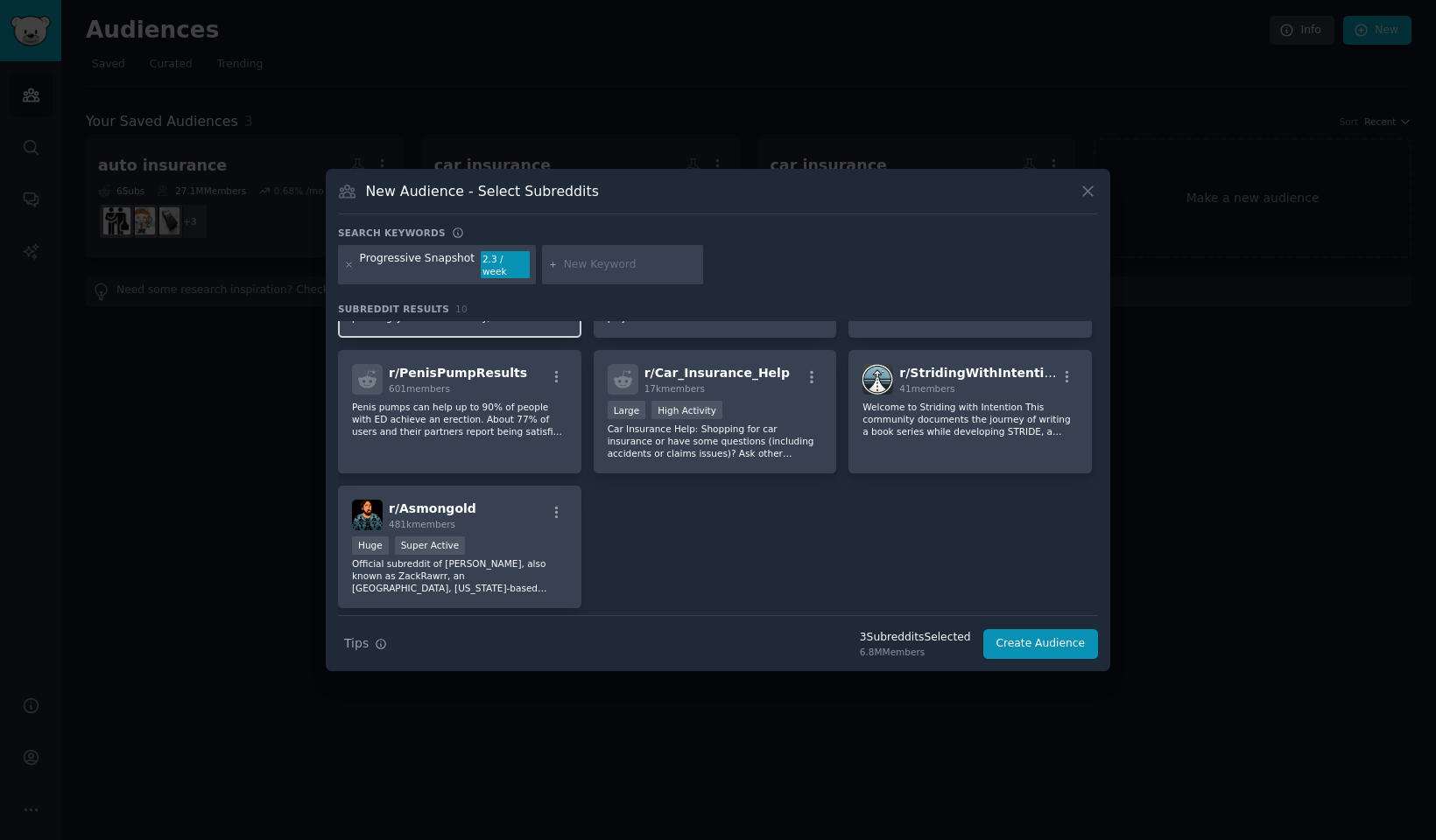
scroll to position [296, 0]
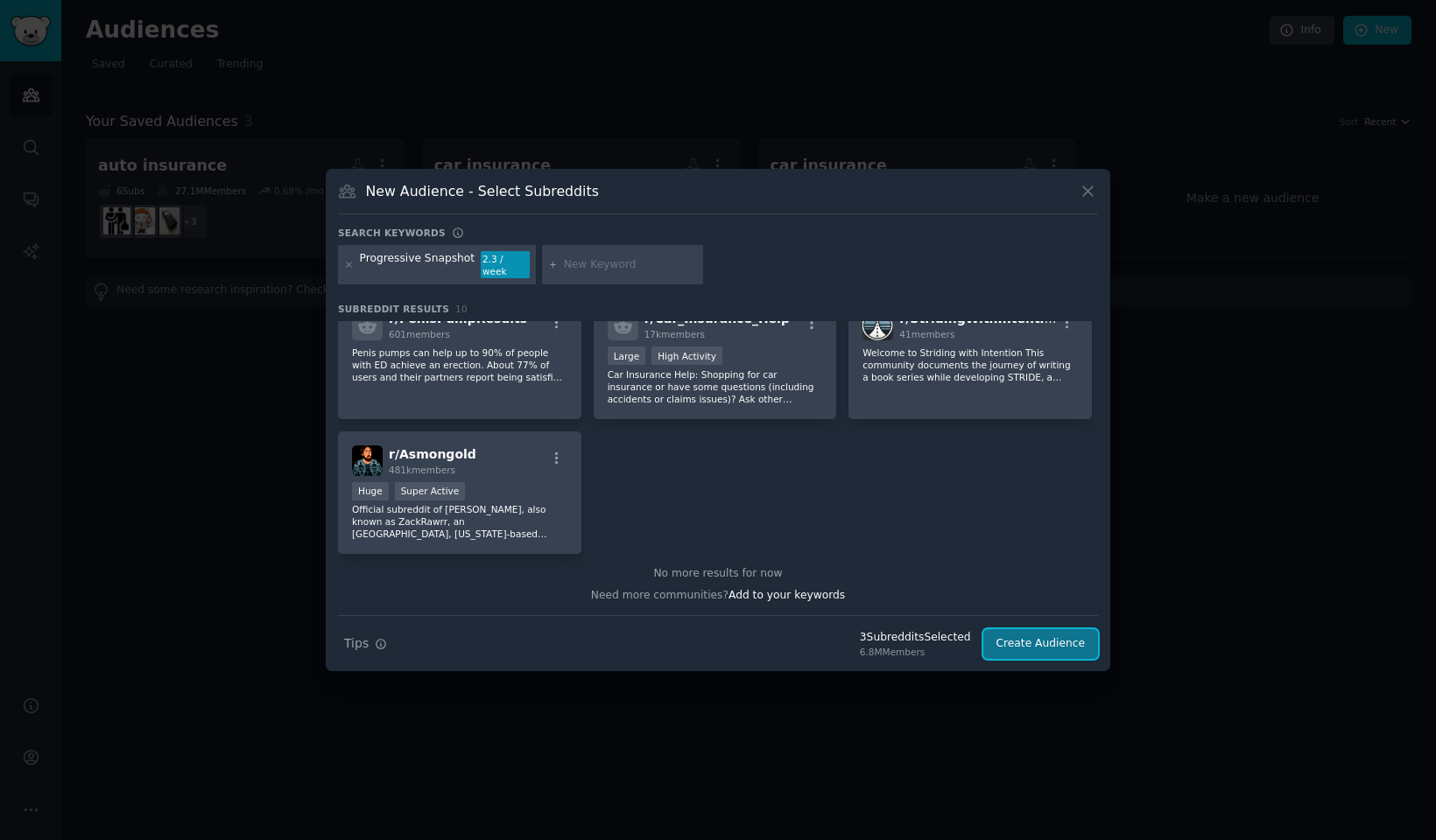
click at [1027, 632] on button "Create Audience" at bounding box center [1041, 644] width 116 height 29
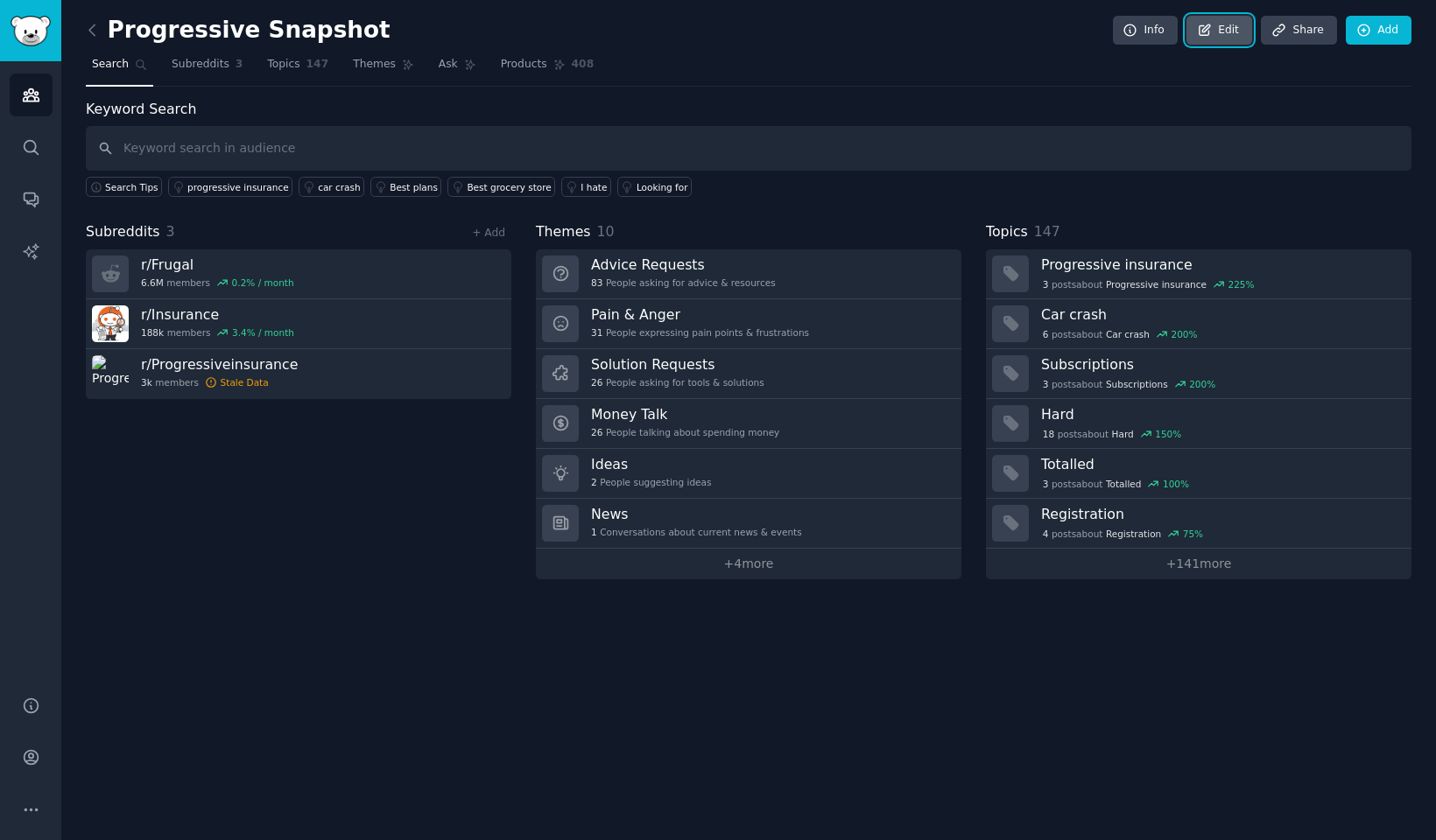
click at [1224, 40] on link "Edit" at bounding box center [1219, 30] width 66 height 29
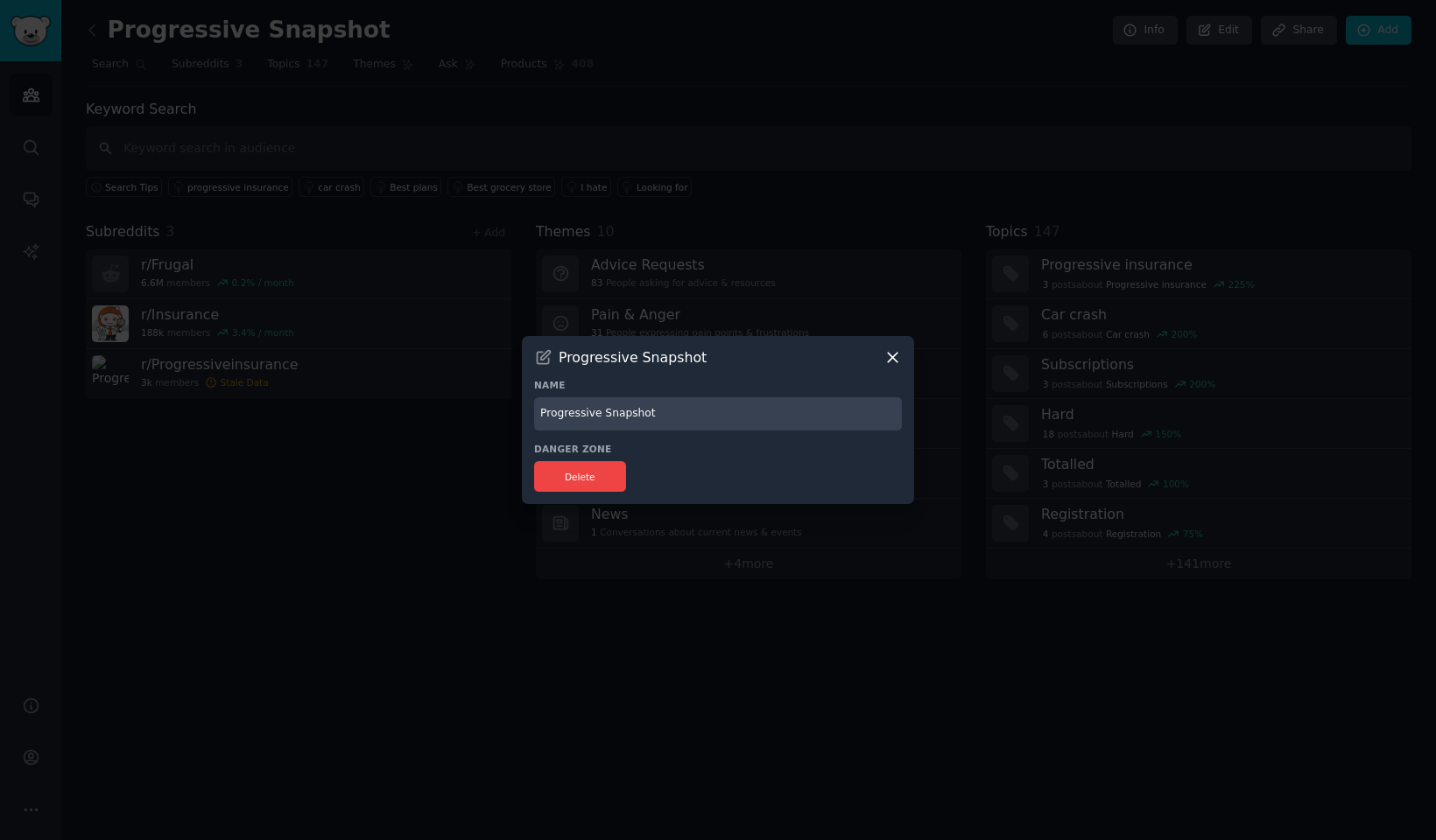
click at [778, 413] on input "Progressive Snapshot" at bounding box center [718, 414] width 368 height 34
click at [898, 354] on icon at bounding box center [892, 357] width 19 height 19
